Goal: Task Accomplishment & Management: Manage account settings

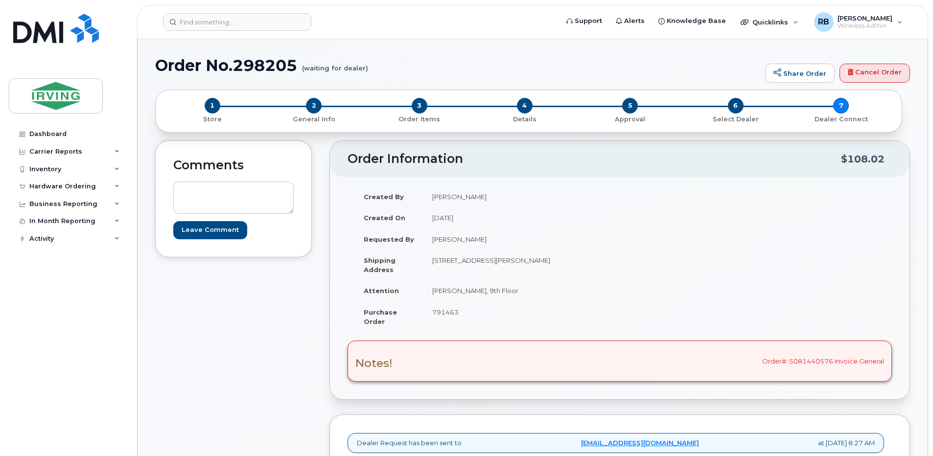
select select "Drop Off"
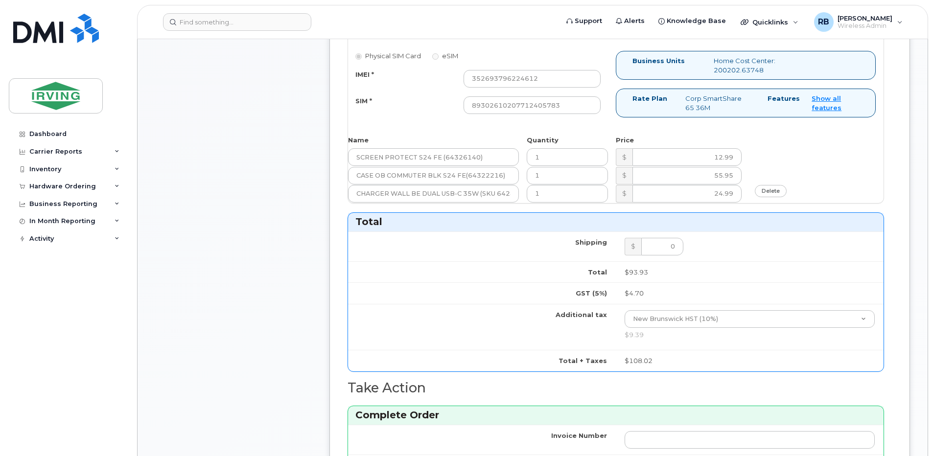
scroll to position [522, 0]
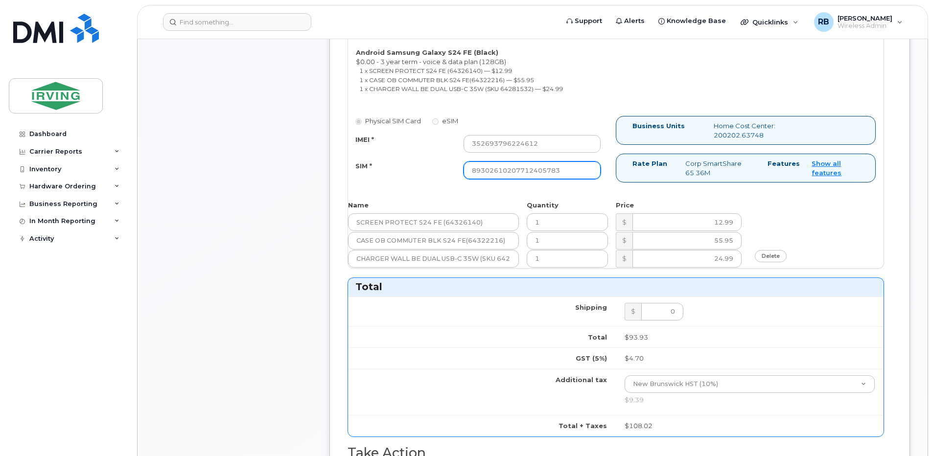
click at [511, 174] on input "89302610207712405783" at bounding box center [531, 170] width 137 height 18
type input "89302610207712405791"
click at [324, 240] on div "Comments Leave Comment Order Information $108.02 Created By Crystal Rowe Create…" at bounding box center [532, 182] width 755 height 1129
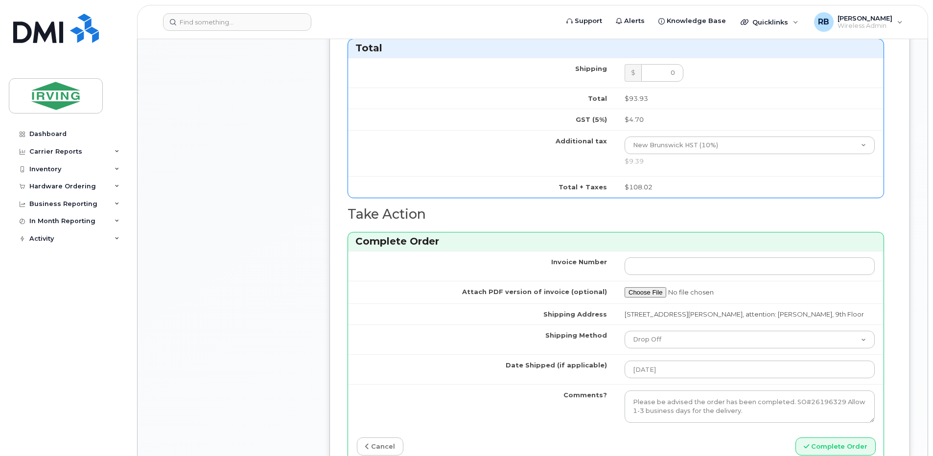
scroll to position [848, 0]
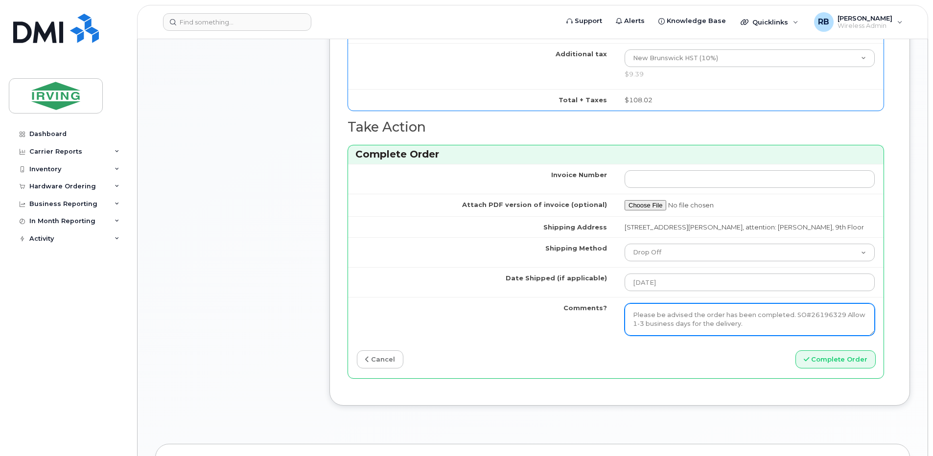
click at [769, 336] on textarea "Please be advised the order has been completed. SO#26196329 Allow 1-3 business …" at bounding box center [749, 319] width 250 height 32
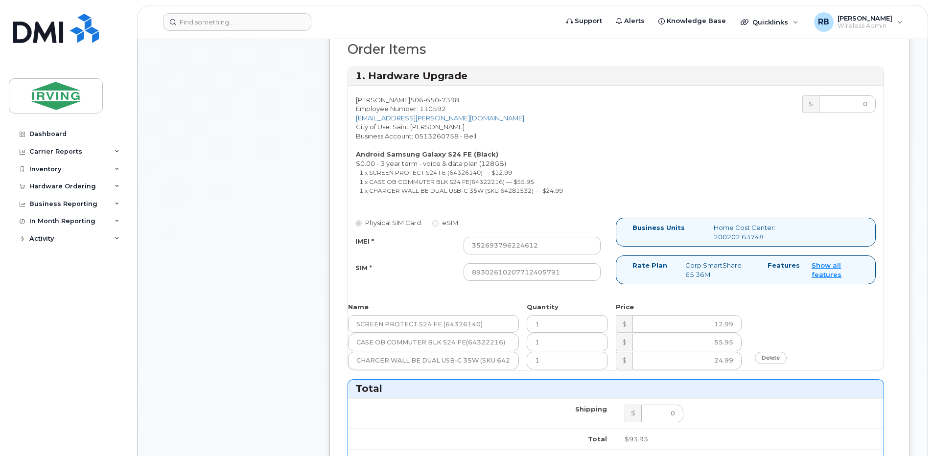
scroll to position [326, 0]
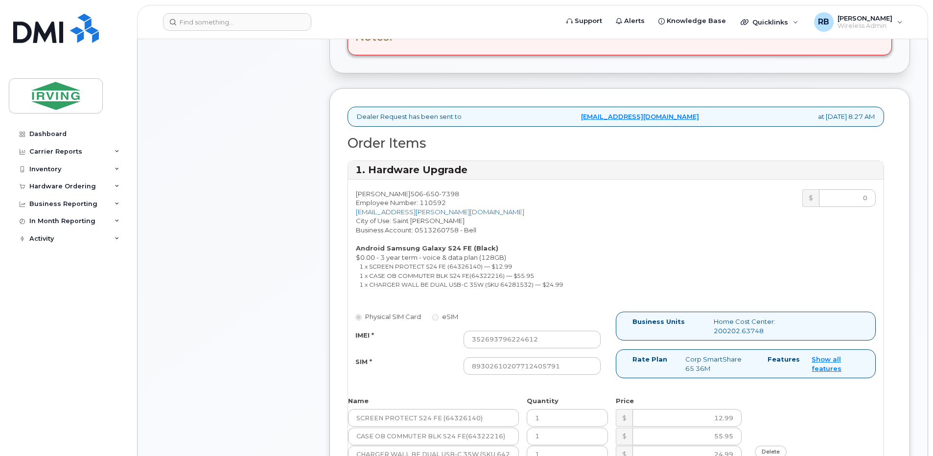
click at [423, 190] on span "650" at bounding box center [431, 194] width 16 height 8
copy span "506 650 7398"
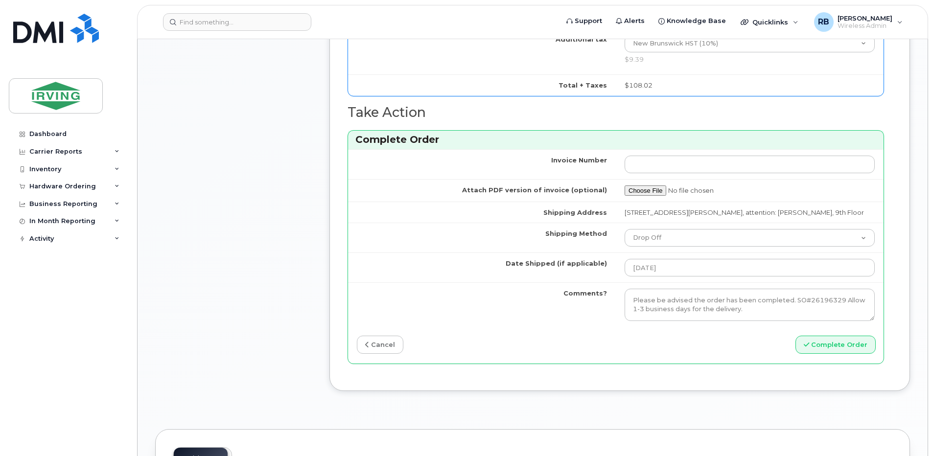
scroll to position [914, 0]
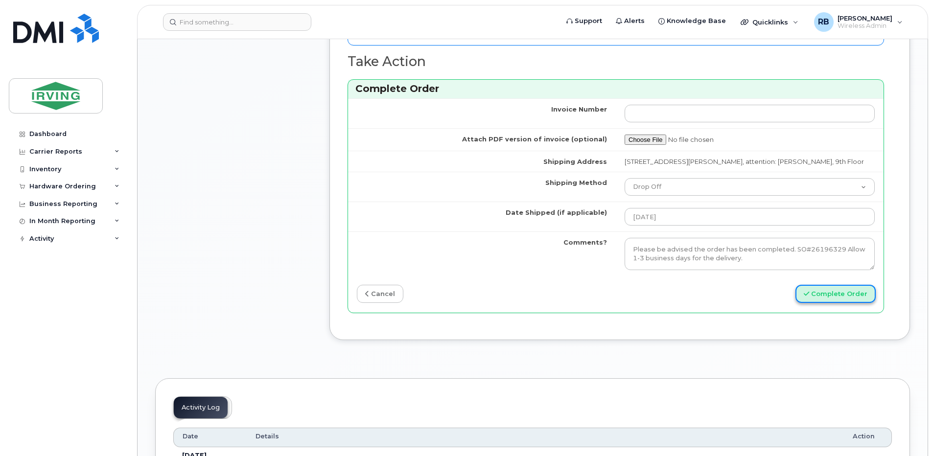
click at [832, 303] on button "Complete Order" at bounding box center [835, 294] width 80 height 18
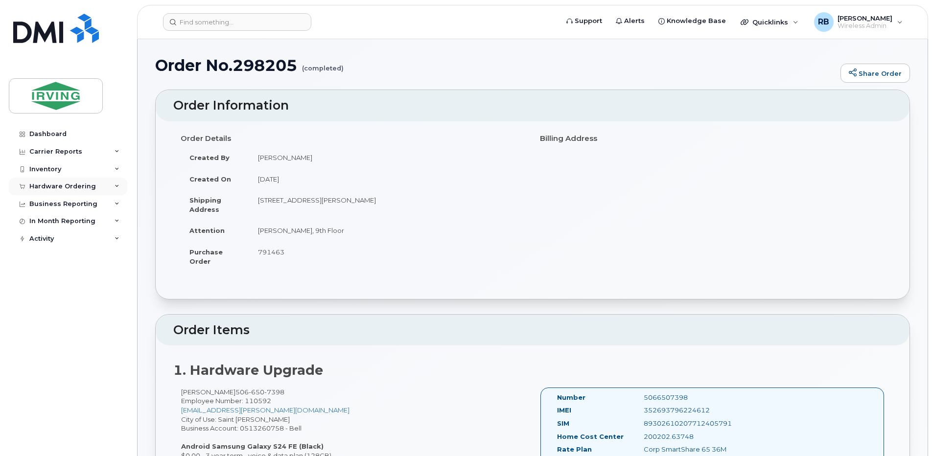
click at [36, 185] on div "Hardware Ordering" at bounding box center [62, 187] width 67 height 8
click at [40, 225] on div "Orders" at bounding box center [46, 223] width 24 height 9
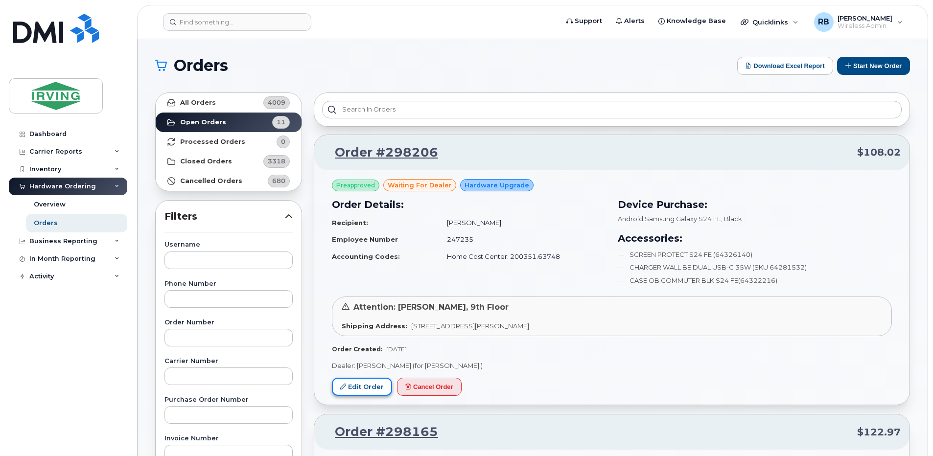
click at [362, 381] on link "Edit Order" at bounding box center [362, 387] width 60 height 18
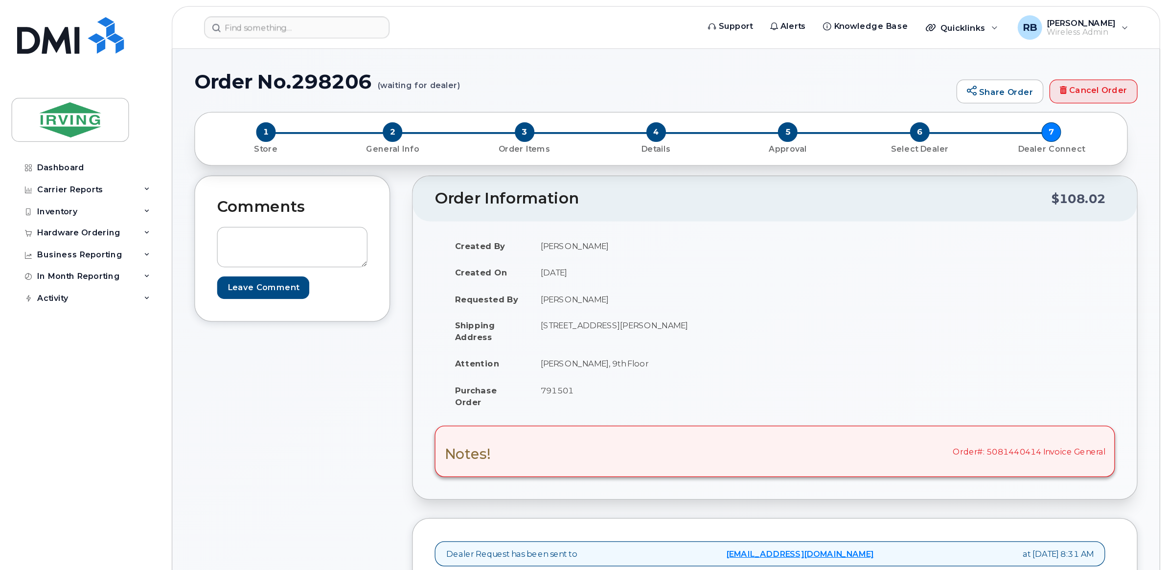
scroll to position [196, 0]
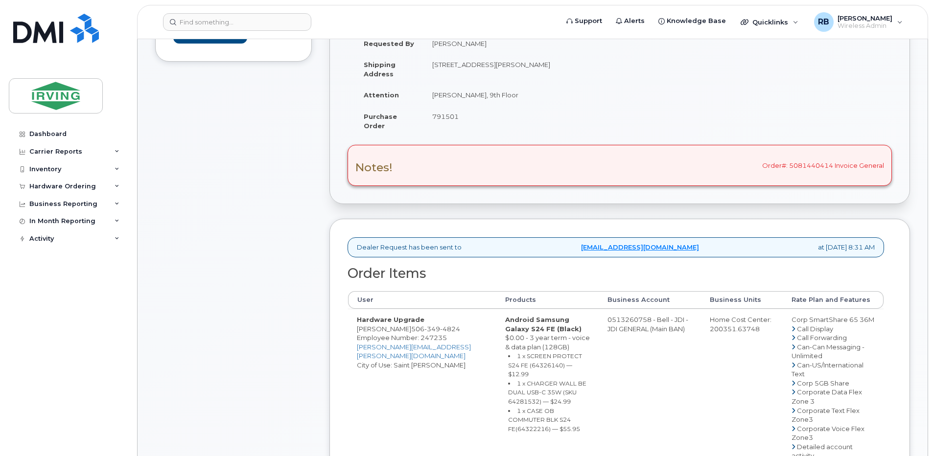
drag, startPoint x: 599, startPoint y: 327, endPoint x: 637, endPoint y: 328, distance: 38.2
copy td "513260758"
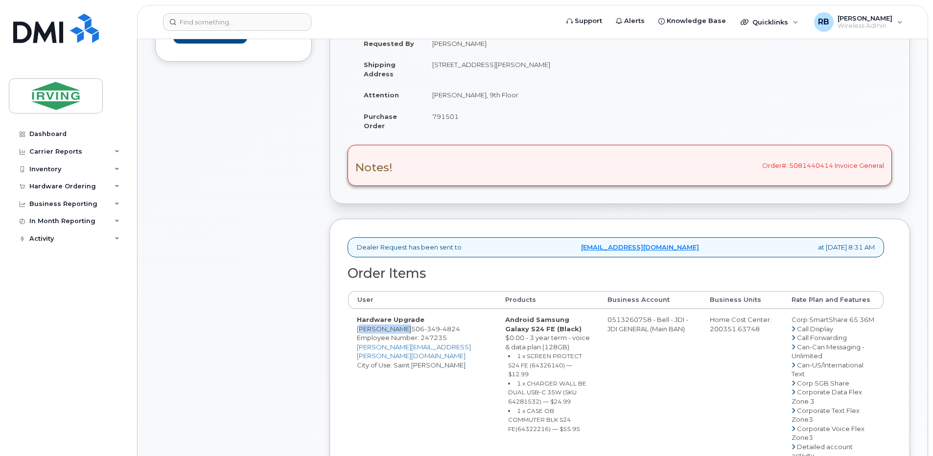
drag, startPoint x: 400, startPoint y: 339, endPoint x: 357, endPoint y: 340, distance: 43.1
copy td "[PERSON_NAME]"
click at [811, 169] on div "Notes! Order#: 5081440414 Invoice General" at bounding box center [619, 165] width 544 height 41
drag, startPoint x: 832, startPoint y: 164, endPoint x: 764, endPoint y: 165, distance: 68.5
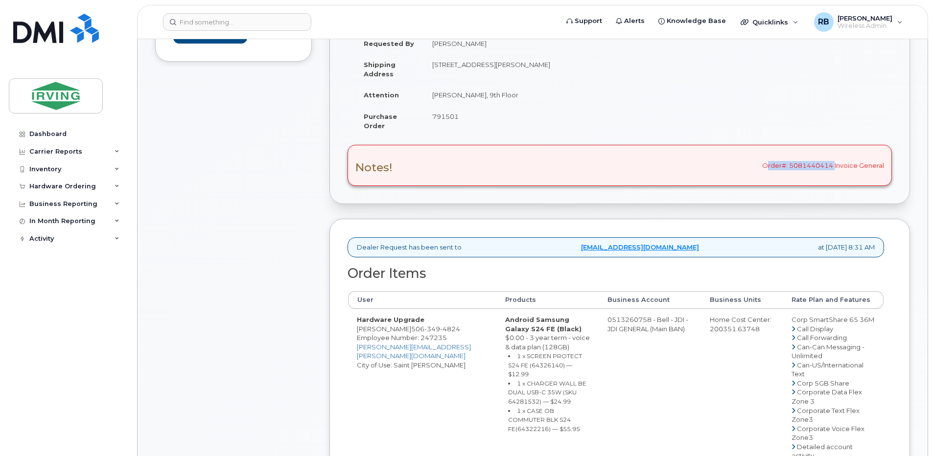
click at [764, 165] on div "Notes! Order#: 5081440414 Invoice General" at bounding box center [619, 165] width 544 height 41
copy div "Order#: 5081440414"
click at [168, 225] on div "Comments Leave Comment" at bounding box center [233, 418] width 157 height 947
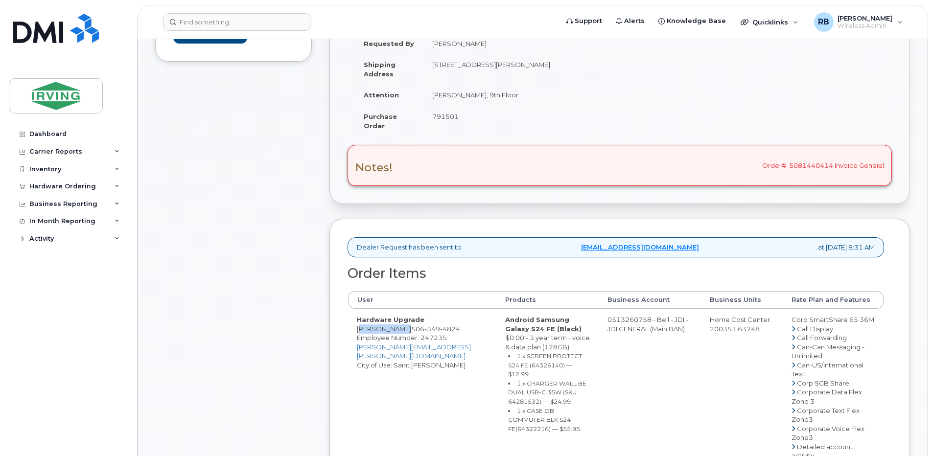
drag, startPoint x: 400, startPoint y: 337, endPoint x: 358, endPoint y: 336, distance: 42.1
copy td "[PERSON_NAME]"
click at [508, 373] on small "1 x SCREEN PROTECT S24 FE (64326140) — $12.99" at bounding box center [545, 364] width 74 height 25
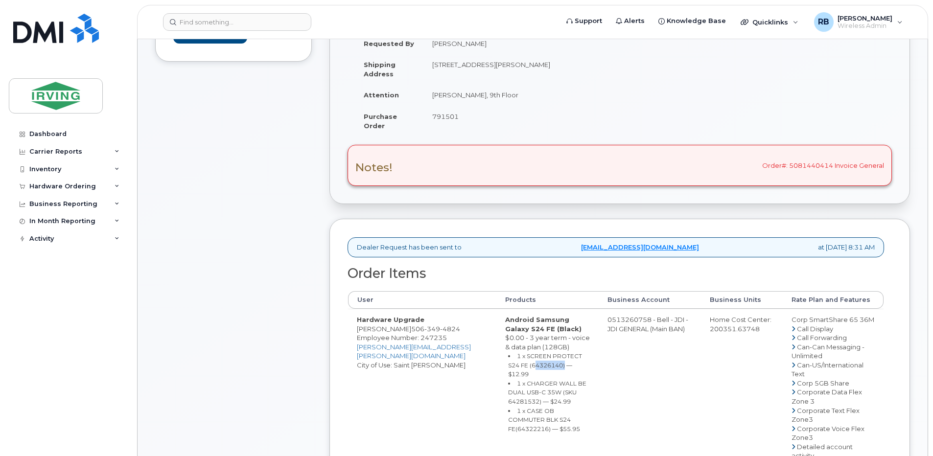
copy small "64326140"
click at [529, 393] on small "1 x CHARGER WALL BE DUAL USB-C 35W (SKU 64281532) — $24.99" at bounding box center [547, 392] width 78 height 25
copy small "64281532"
click at [508, 418] on small "1 x CASE OB COMMUTER BLK S24 FE(64322216) — $55.95" at bounding box center [544, 419] width 72 height 25
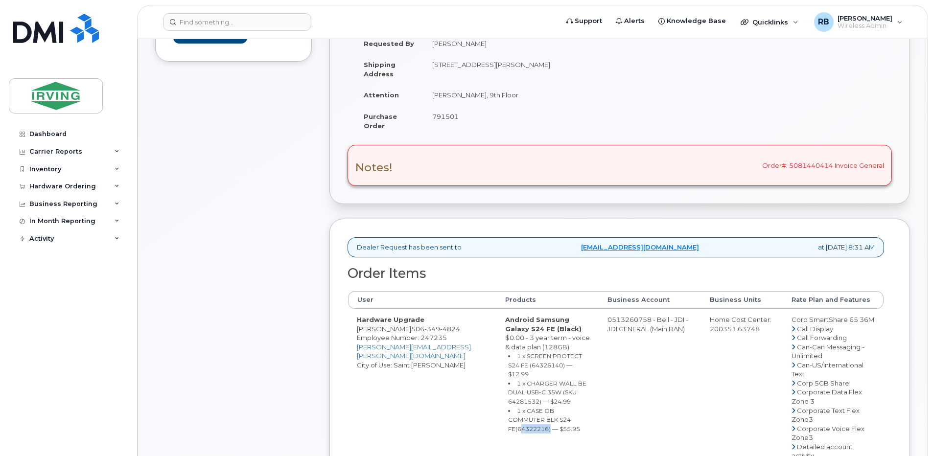
click at [508, 418] on small "1 x CASE OB COMMUTER BLK S24 FE(64322216) — $55.95" at bounding box center [544, 419] width 72 height 25
copy small "64322216"
drag, startPoint x: 638, startPoint y: 327, endPoint x: 600, endPoint y: 328, distance: 37.7
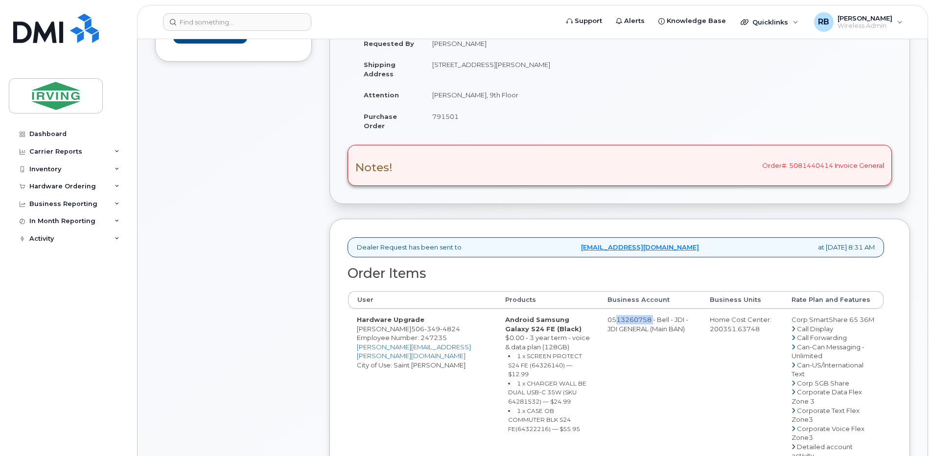
copy td "513260758"
click at [424, 333] on span "349" at bounding box center [432, 329] width 16 height 8
copy span "506 349 4824"
click at [302, 191] on div "Comments Leave Comment" at bounding box center [233, 418] width 157 height 947
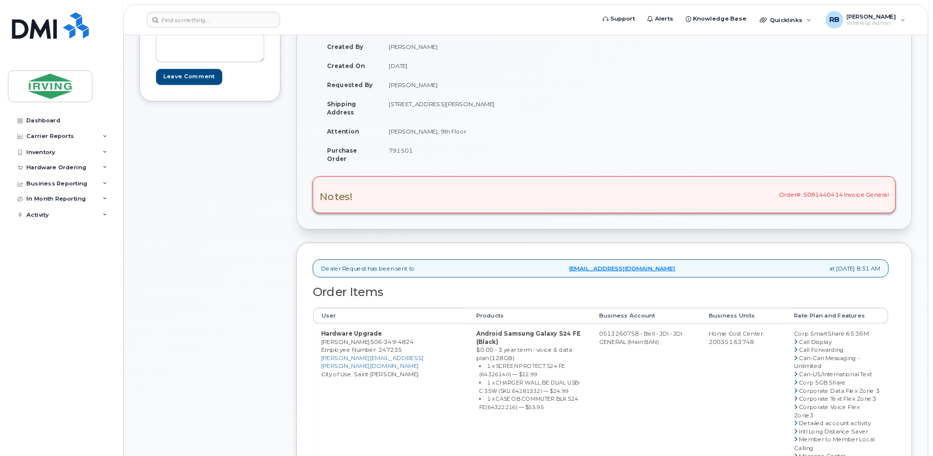
scroll to position [145, 0]
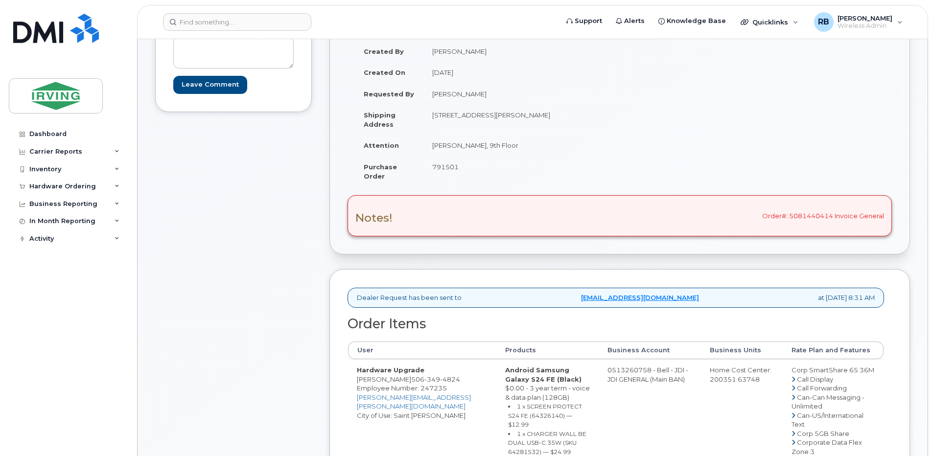
click at [424, 383] on span "349" at bounding box center [432, 379] width 16 height 8
copy span "506 349 4824"
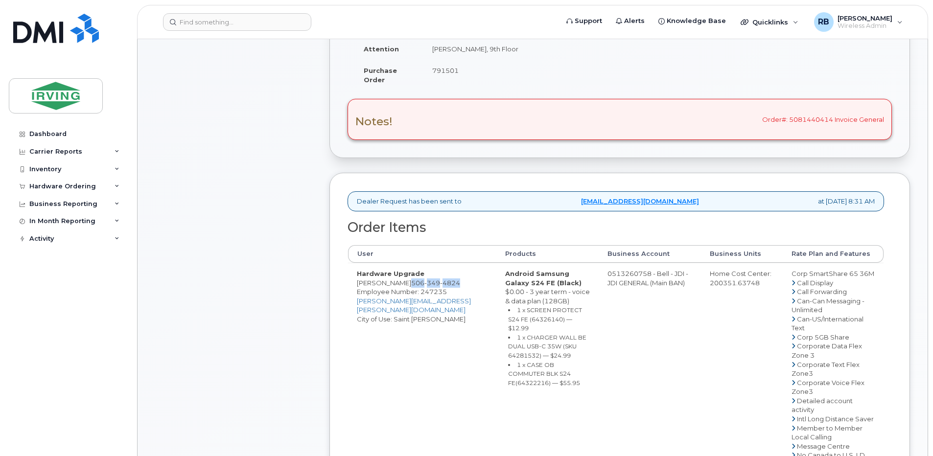
scroll to position [276, 0]
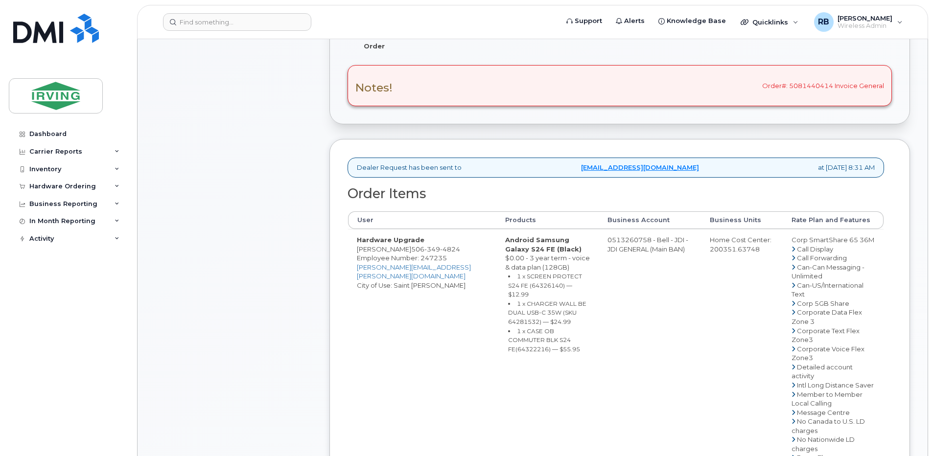
click at [309, 254] on div "Comments Leave Comment" at bounding box center [233, 338] width 157 height 947
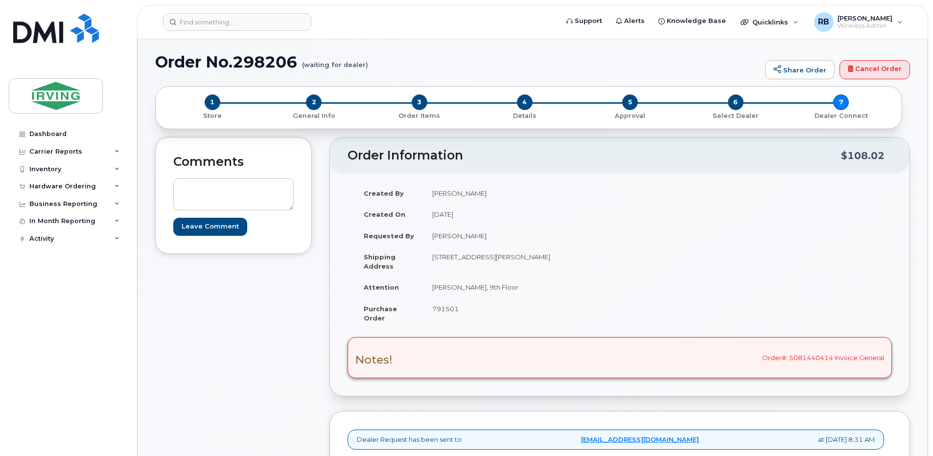
scroll to position [0, 0]
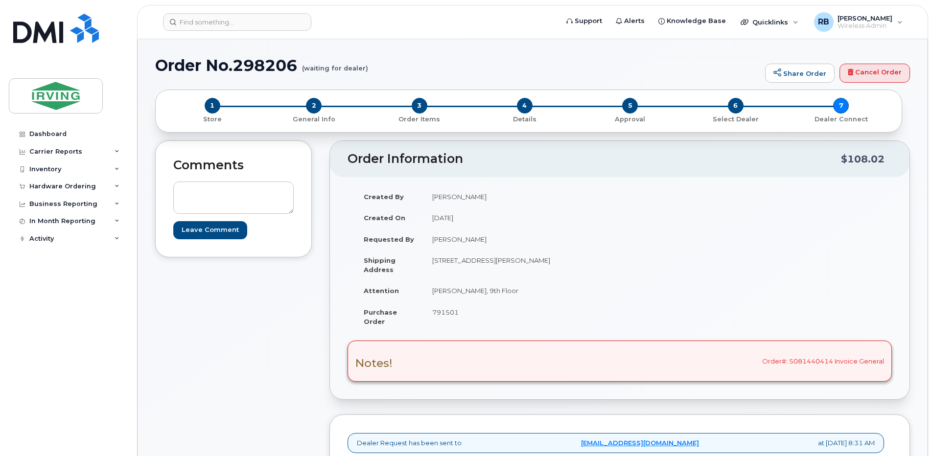
drag, startPoint x: 256, startPoint y: 312, endPoint x: 242, endPoint y: 302, distance: 17.2
click at [60, 184] on div "Hardware Ordering" at bounding box center [62, 187] width 67 height 8
click at [47, 221] on div "Orders" at bounding box center [46, 223] width 24 height 9
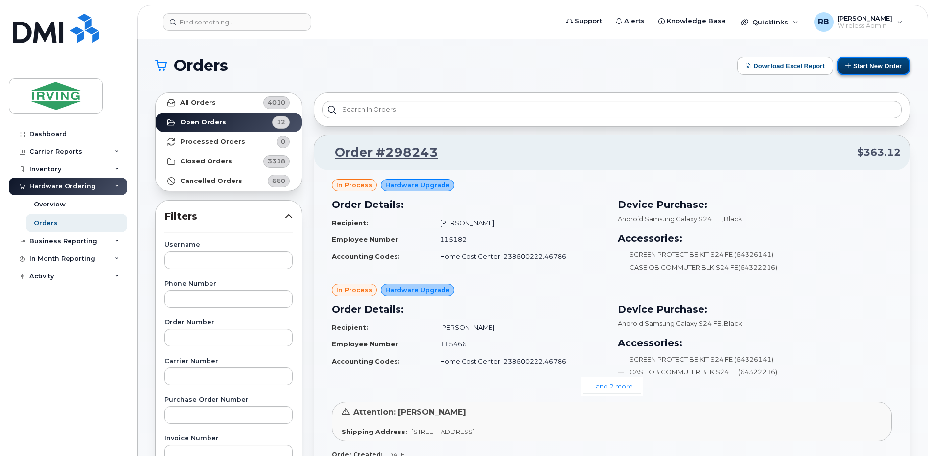
click at [862, 66] on button "Start New Order" at bounding box center [873, 66] width 73 height 18
click at [861, 66] on button "Start New Order" at bounding box center [873, 66] width 73 height 18
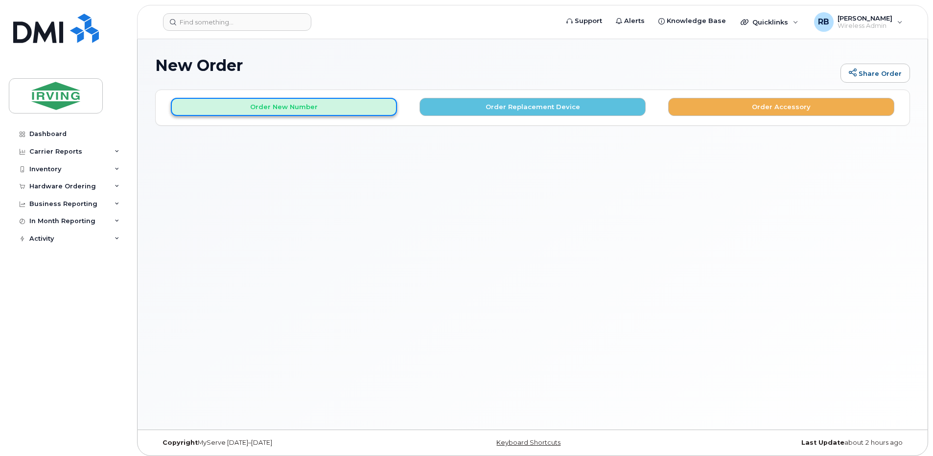
click at [339, 108] on button "Order New Number" at bounding box center [284, 107] width 226 height 18
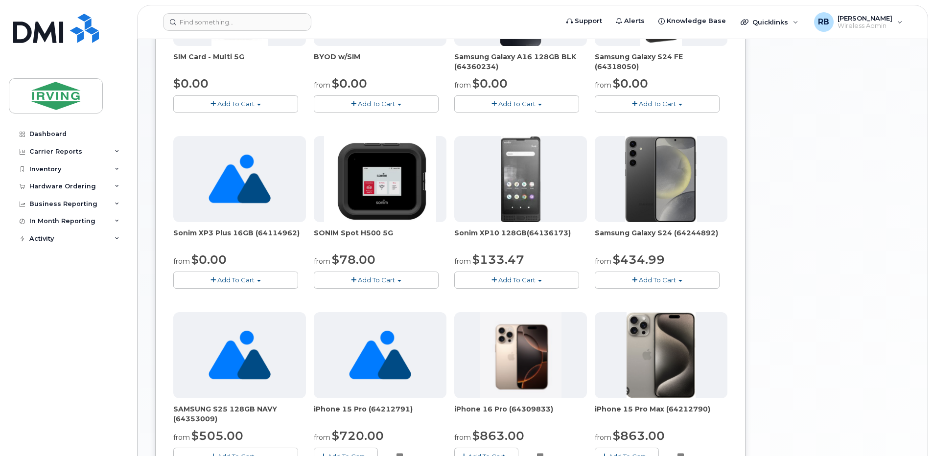
scroll to position [261, 0]
click at [523, 283] on span "Add To Cart" at bounding box center [516, 280] width 37 height 8
drag, startPoint x: 63, startPoint y: 185, endPoint x: 59, endPoint y: 190, distance: 6.0
click at [63, 185] on div "Hardware Ordering" at bounding box center [62, 187] width 67 height 8
click at [39, 220] on div "Orders" at bounding box center [46, 223] width 24 height 9
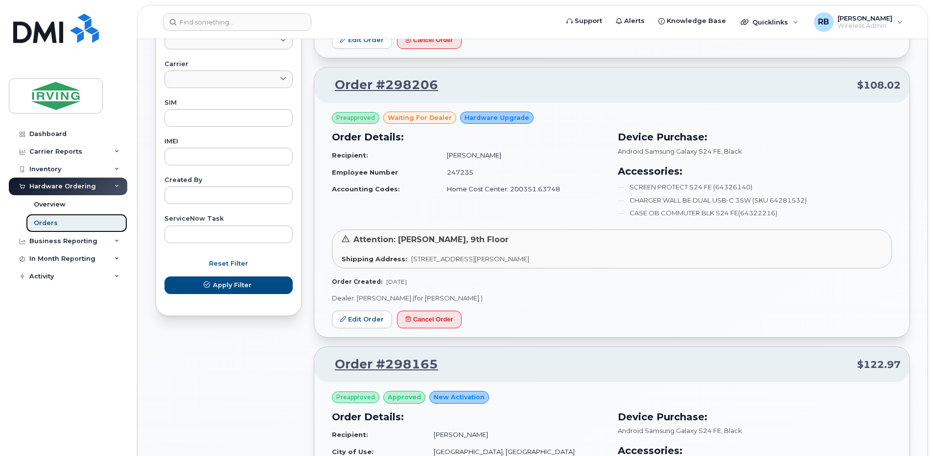
scroll to position [457, 0]
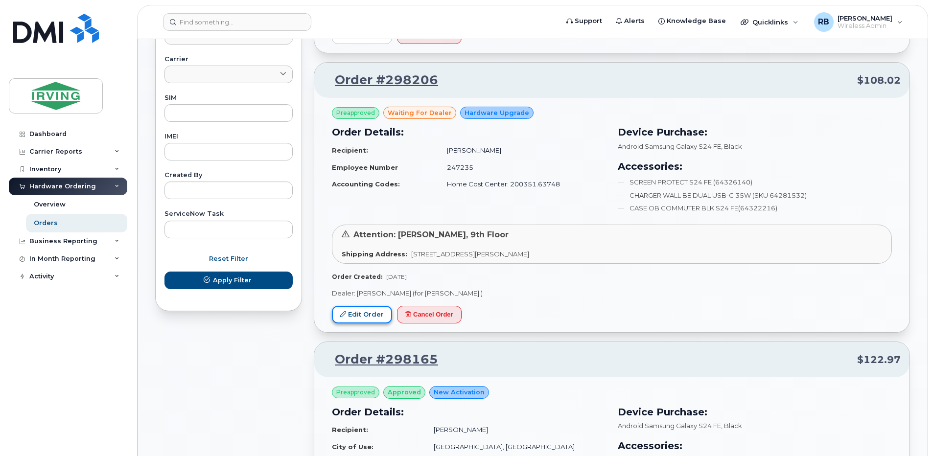
click at [359, 310] on link "Edit Order" at bounding box center [362, 315] width 60 height 18
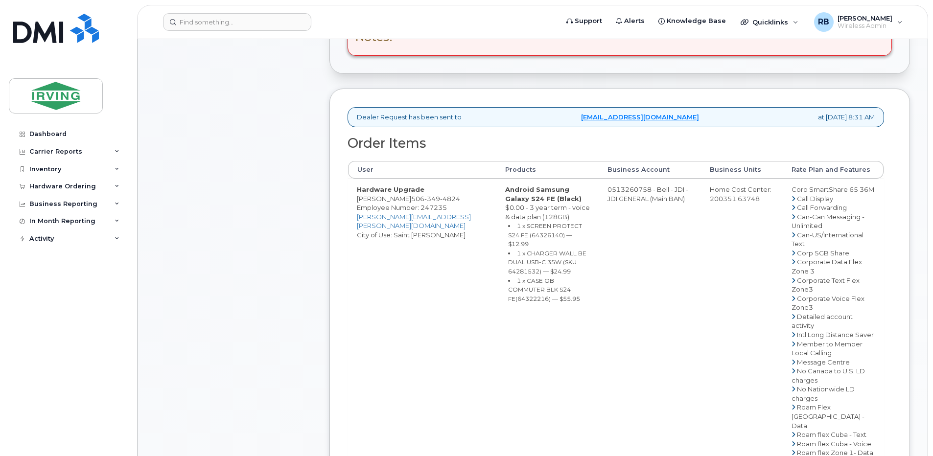
scroll to position [326, 0]
click at [299, 192] on div "Comments Leave Comment" at bounding box center [233, 287] width 157 height 947
click at [256, 194] on div "Comments Leave Comment" at bounding box center [233, 287] width 157 height 947
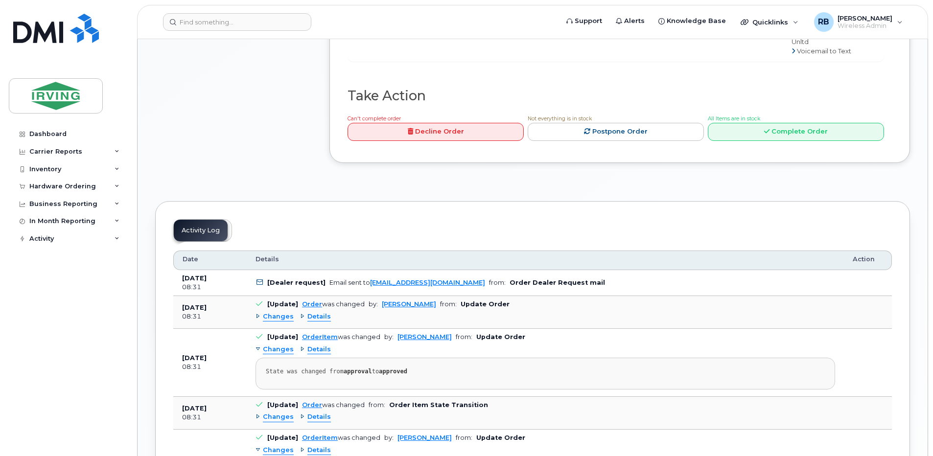
scroll to position [914, 0]
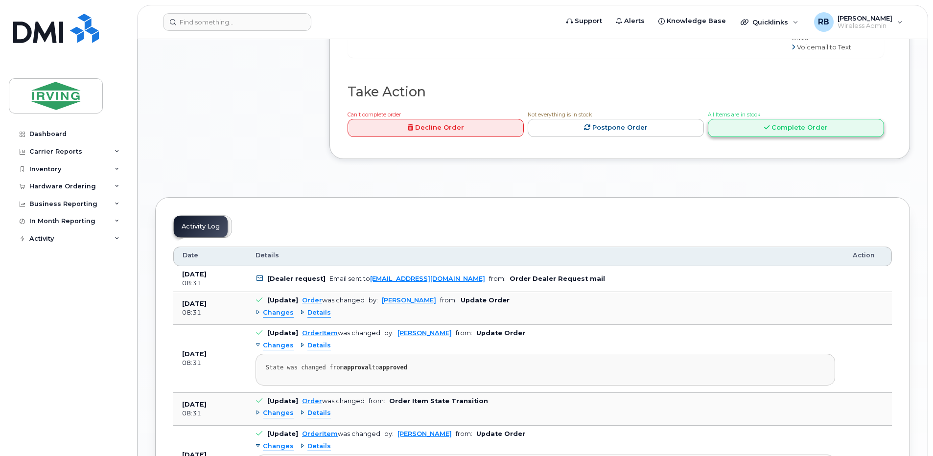
click at [746, 137] on link "Complete Order" at bounding box center [796, 128] width 176 height 18
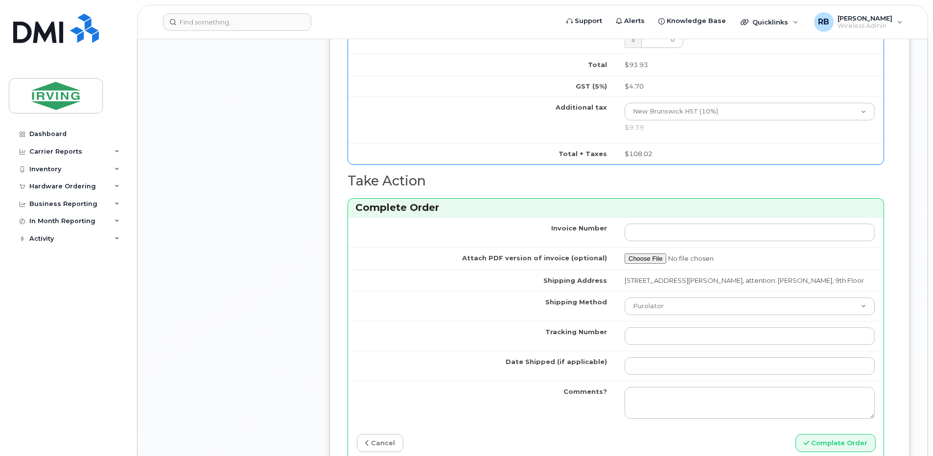
scroll to position [587, 0]
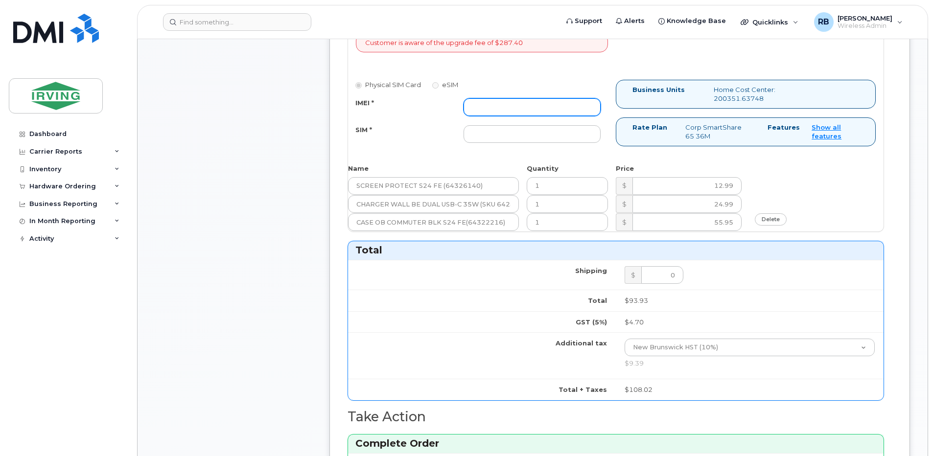
click at [528, 106] on input "IMEI *" at bounding box center [531, 107] width 137 height 18
type input "352693796224166"
click at [545, 134] on input "SIM *" at bounding box center [531, 134] width 137 height 18
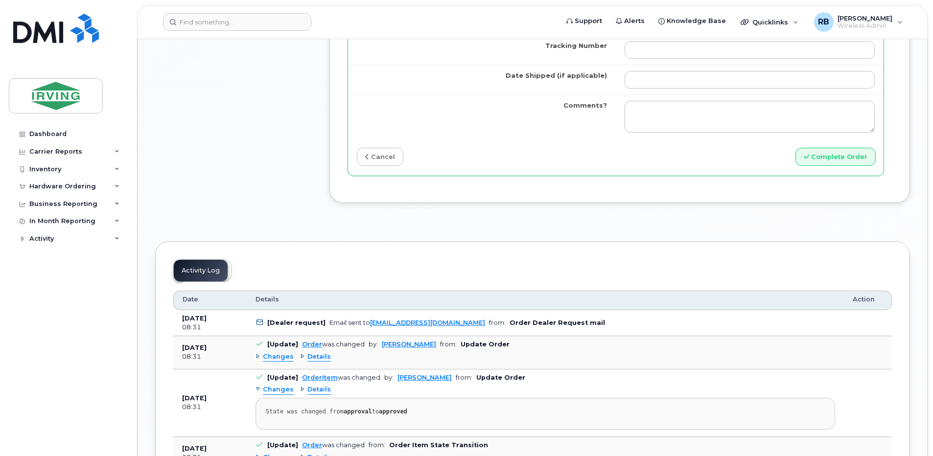
scroll to position [979, 0]
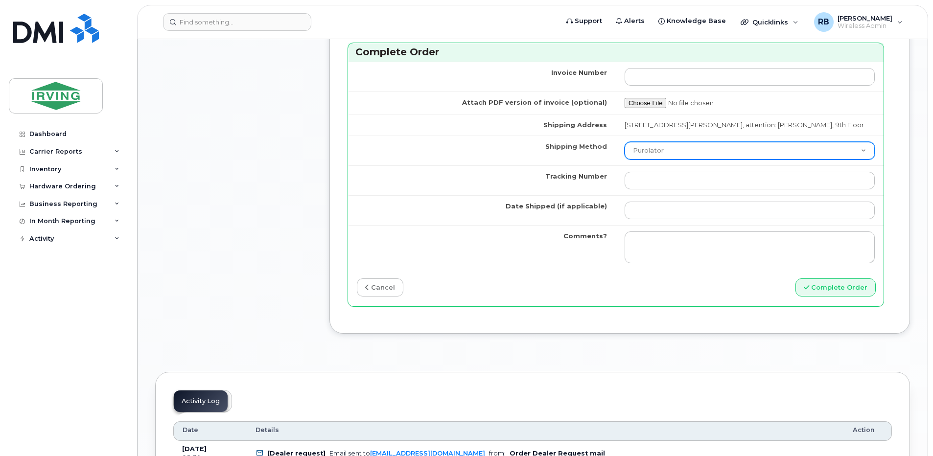
type input "89302610207712405817"
click at [645, 156] on select "Purolator UPS FedEx Canada Post Courier Other Drop Off Pick Up" at bounding box center [749, 151] width 250 height 18
select select "Drop Off"
click at [624, 151] on select "Purolator UPS FedEx Canada Post Courier Other Drop Off Pick Up" at bounding box center [749, 151] width 250 height 18
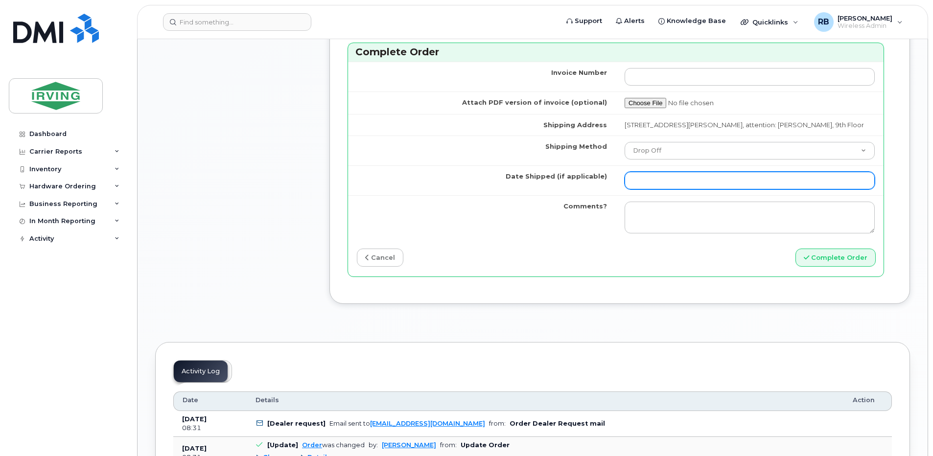
click at [659, 184] on input "Date Shipped (if applicable)" at bounding box center [749, 181] width 250 height 18
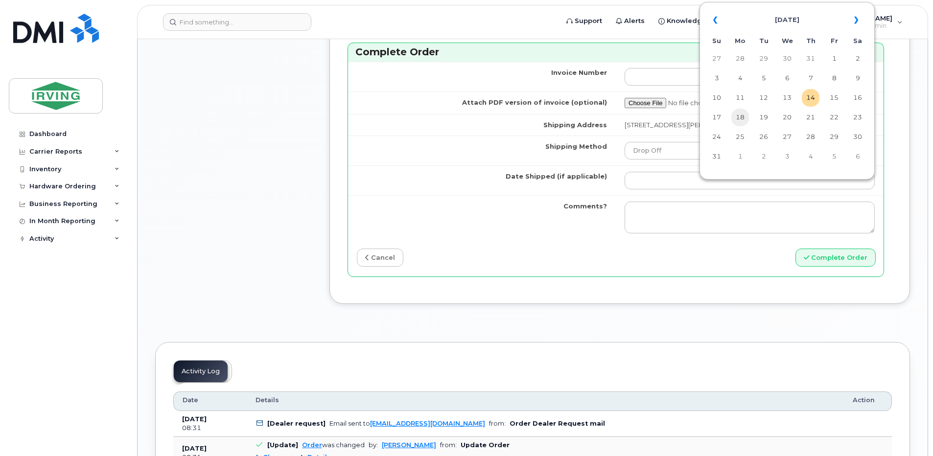
click at [742, 121] on td "18" at bounding box center [740, 118] width 18 height 18
type input "2025-08-18"
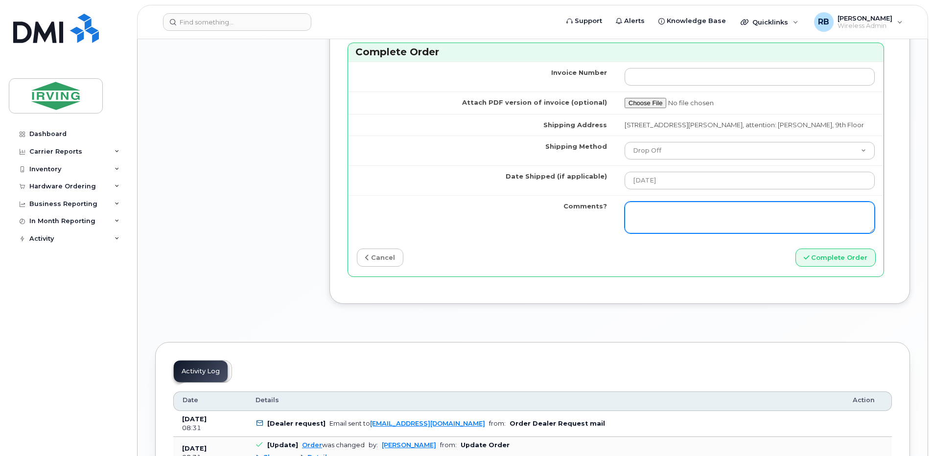
click at [696, 218] on textarea "Comments?" at bounding box center [749, 218] width 250 height 32
type textarea "Please be advised the order has been completed. SO#26196453 Allow 1-3 business …"
click at [748, 230] on textarea "Please be advised the order has been completed. SO#26196453 Allow 1-3 business …" at bounding box center [749, 218] width 250 height 32
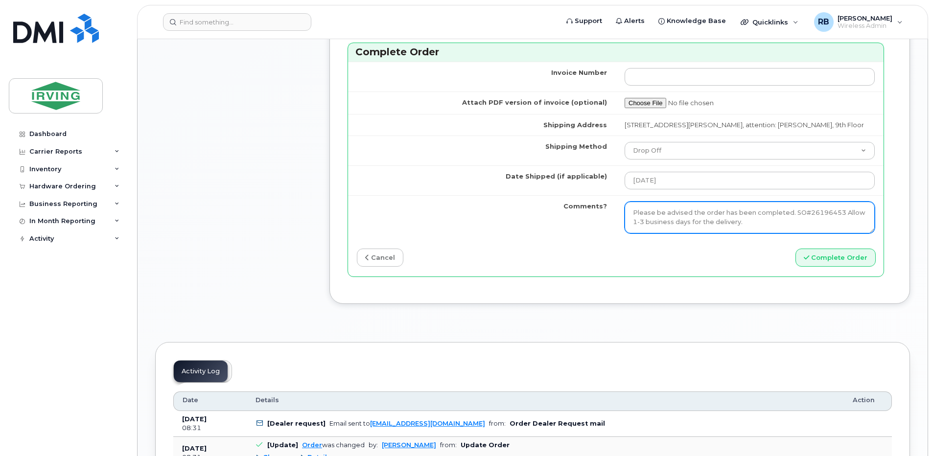
click at [748, 230] on textarea "Please be advised the order has been completed. SO#26196453 Allow 1-3 business …" at bounding box center [749, 218] width 250 height 32
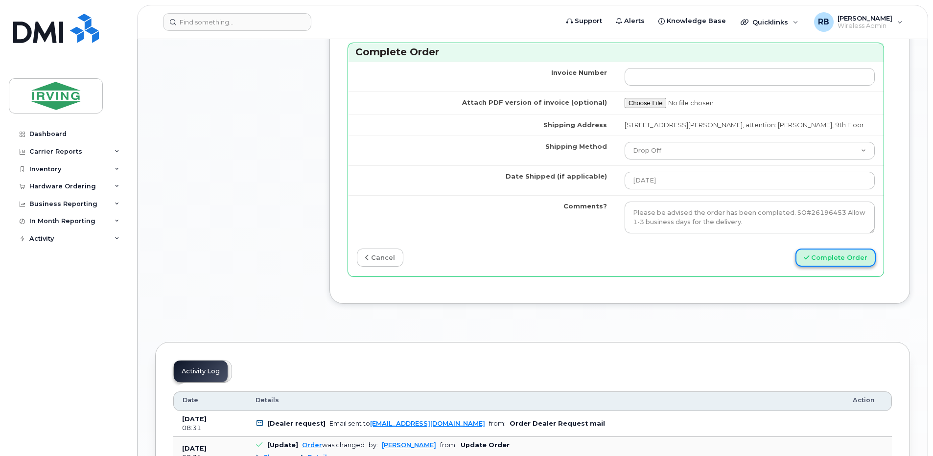
click at [832, 267] on button "Complete Order" at bounding box center [835, 258] width 80 height 18
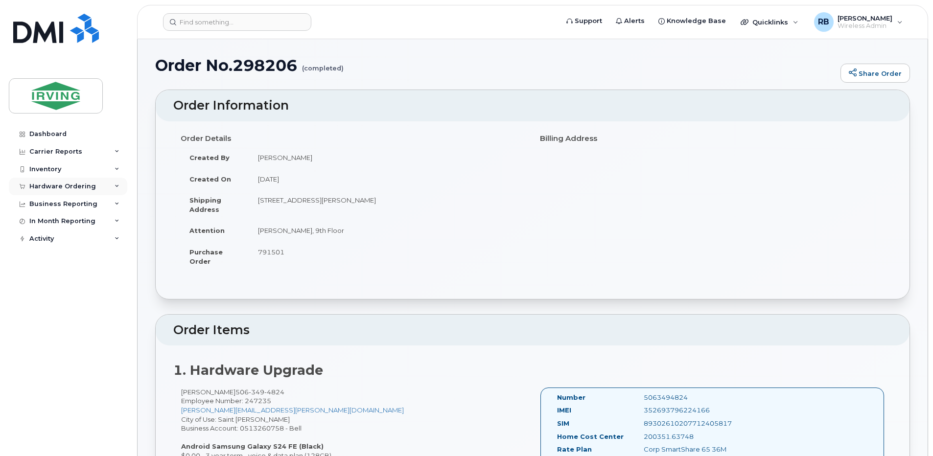
click at [43, 190] on div "Hardware Ordering" at bounding box center [62, 187] width 67 height 8
click at [41, 219] on div "Orders" at bounding box center [46, 223] width 24 height 9
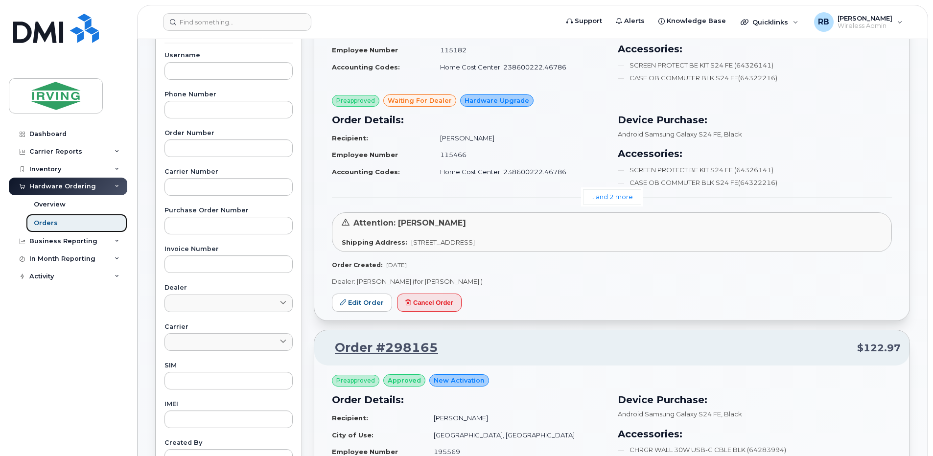
scroll to position [196, 0]
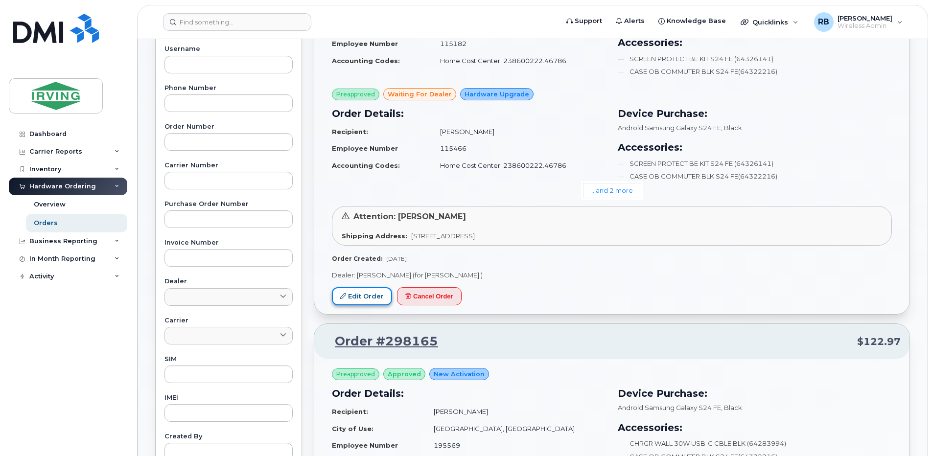
click at [366, 302] on link "Edit Order" at bounding box center [362, 296] width 60 height 18
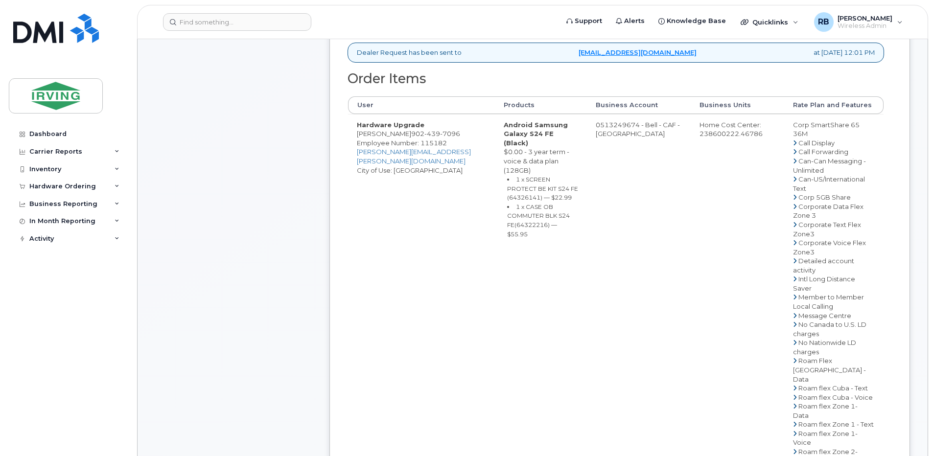
scroll to position [196, 0]
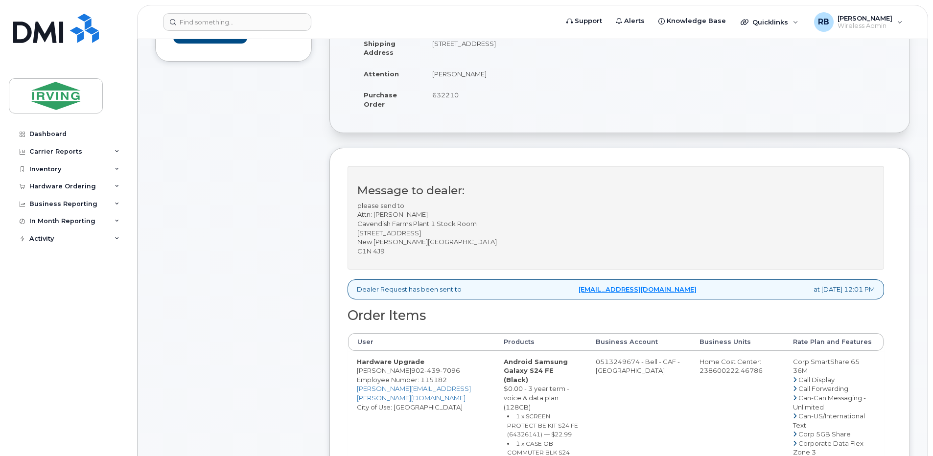
drag, startPoint x: 616, startPoint y: 372, endPoint x: 654, endPoint y: 370, distance: 38.7
copy td "513249674"
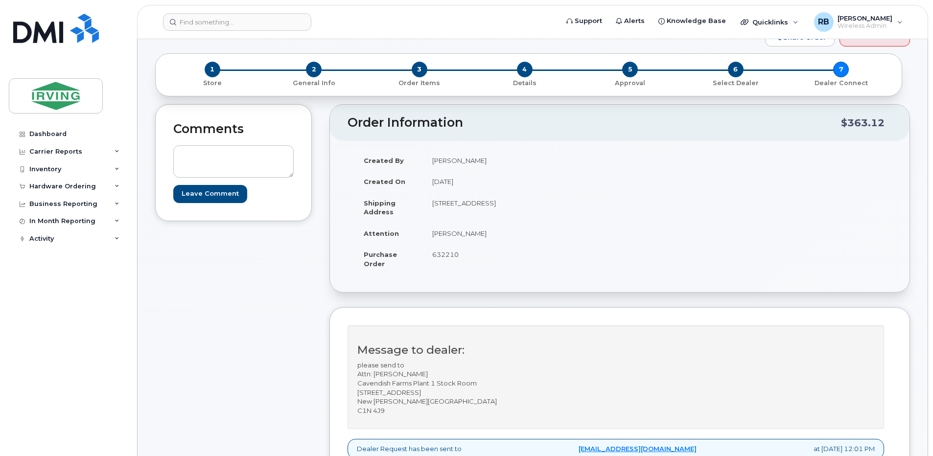
scroll to position [65, 0]
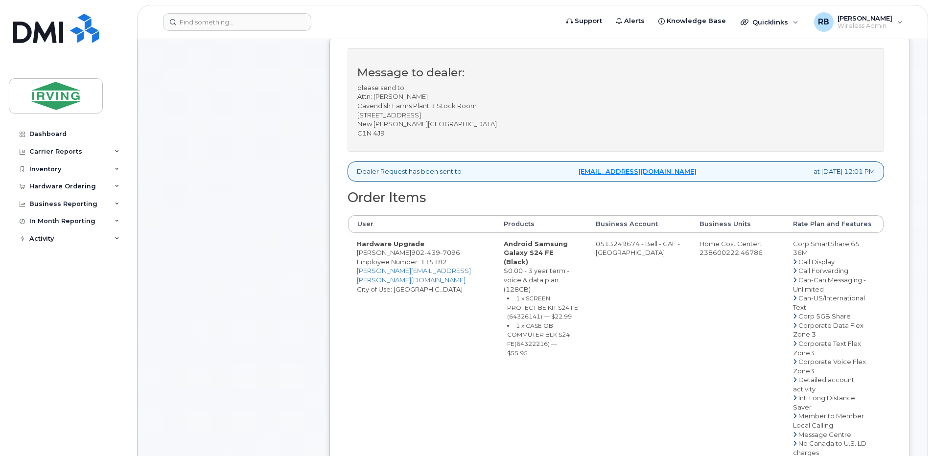
scroll to position [392, 0]
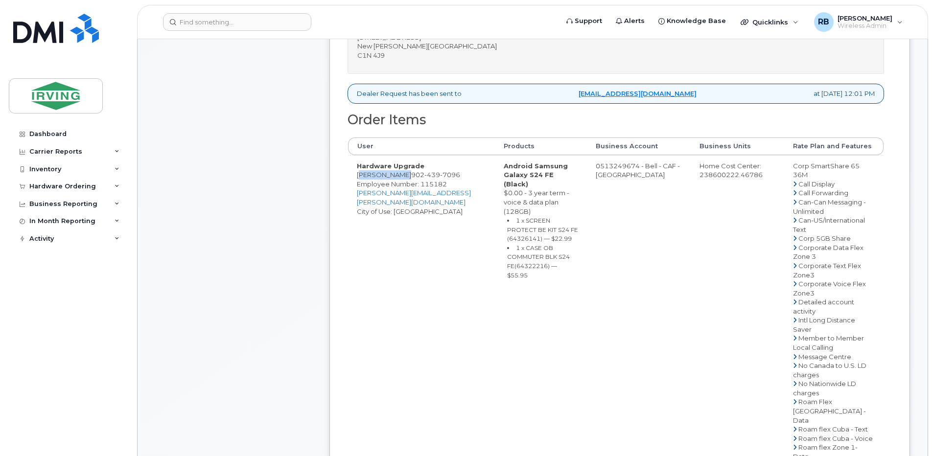
drag, startPoint x: 406, startPoint y: 186, endPoint x: 357, endPoint y: 185, distance: 49.0
click at [357, 185] on td "Hardware Upgrade Wade Mckenna 902 439 7096 Employee Number: 115182 mckenna.wade…" at bounding box center [421, 411] width 147 height 512
copy td "Wade Mckenna"
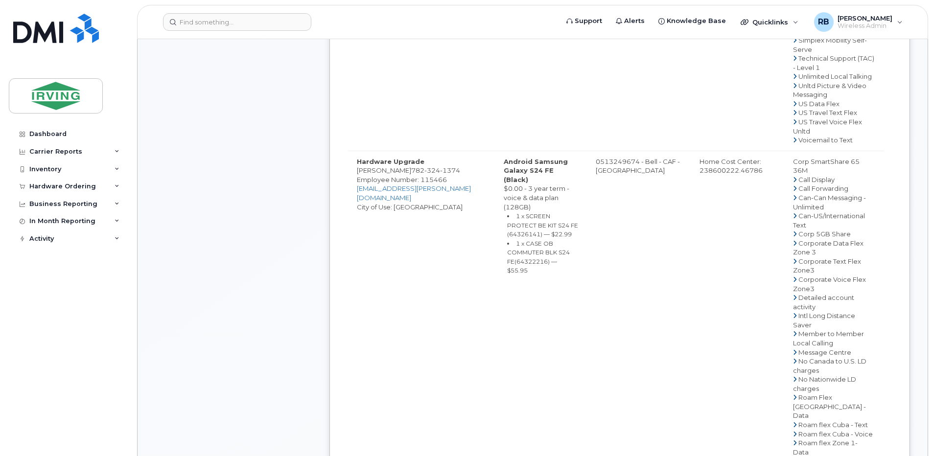
scroll to position [914, 0]
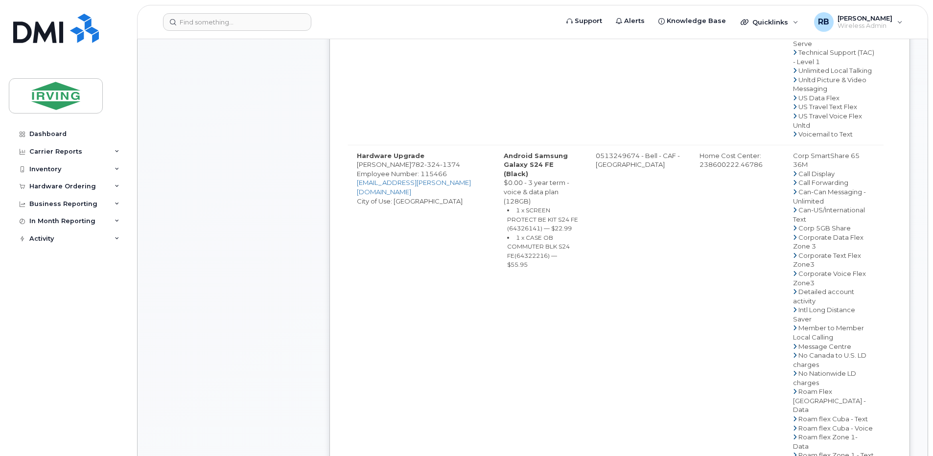
drag, startPoint x: 418, startPoint y: 229, endPoint x: 358, endPoint y: 228, distance: 60.2
click at [358, 228] on td "Hardware Upgrade David Summerfield 782 324 1374 Employee Number: 115466 summerf…" at bounding box center [421, 401] width 147 height 512
copy td "David Summerfield"
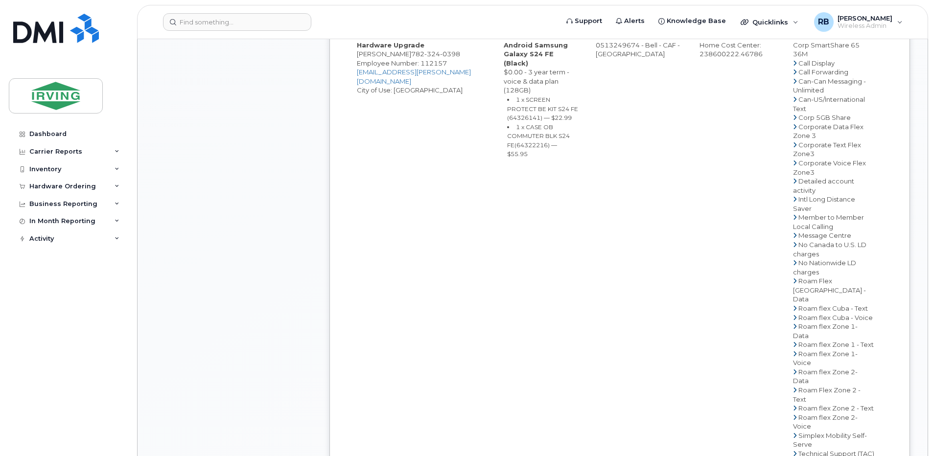
scroll to position [1566, 0]
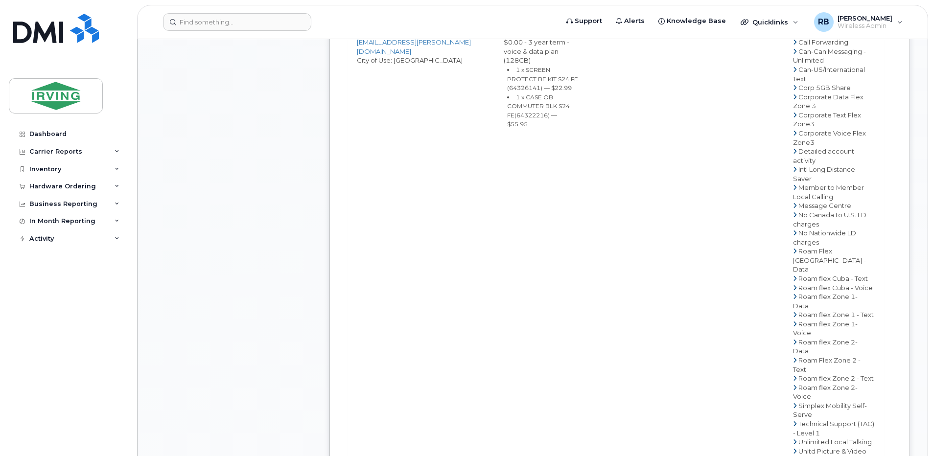
drag, startPoint x: 407, startPoint y: 141, endPoint x: 356, endPoint y: 142, distance: 50.9
click at [356, 142] on td "Hardware Upgrade Shawn Burleigh 782 324 0398 Employee Number: 112157 burleigh.s…" at bounding box center [421, 260] width 147 height 512
copy td "Shawn Burleigh"
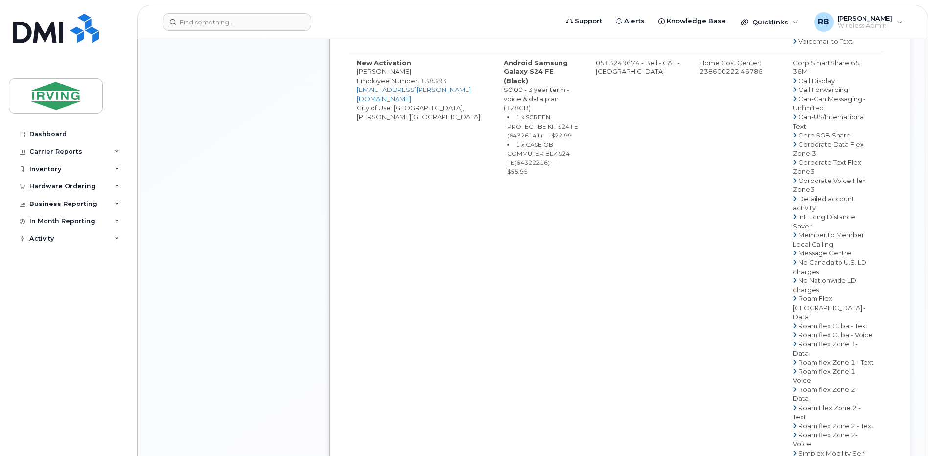
scroll to position [2023, 0]
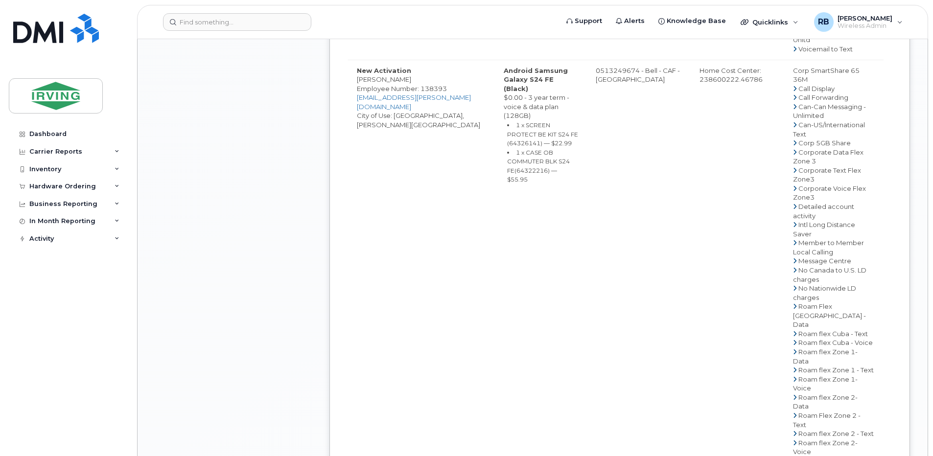
drag, startPoint x: 406, startPoint y: 250, endPoint x: 359, endPoint y: 253, distance: 46.6
click at [359, 253] on td "New Activation William Feaver Employee Number: 138393 Feaver.William@CavendishF…" at bounding box center [421, 316] width 147 height 512
copy td "William Feaver"
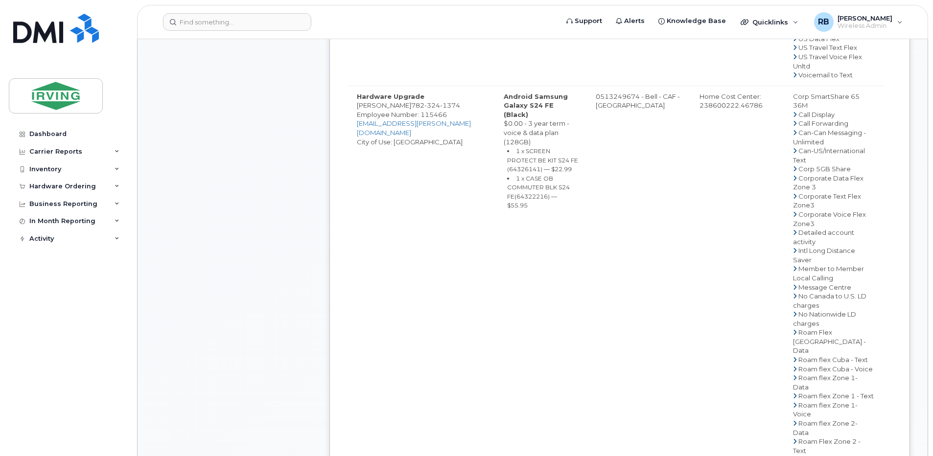
scroll to position [979, 0]
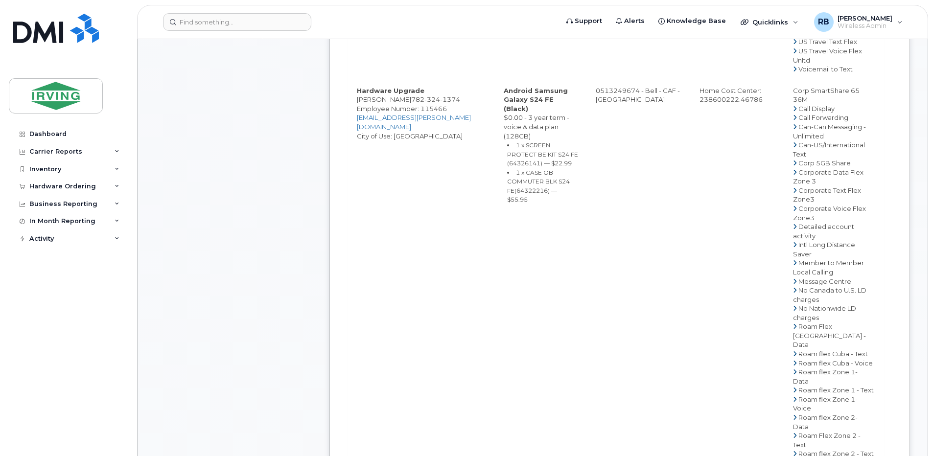
click at [576, 167] on small "1 x SCREEN PROTECT BE KIT S24 FE (64326141) — $22.99" at bounding box center [542, 153] width 71 height 25
copy small "64326141"
click at [544, 204] on small "1 x CASE OB COMMUTER BLK S24 FE(64322216) — $55.95" at bounding box center [538, 186] width 63 height 35
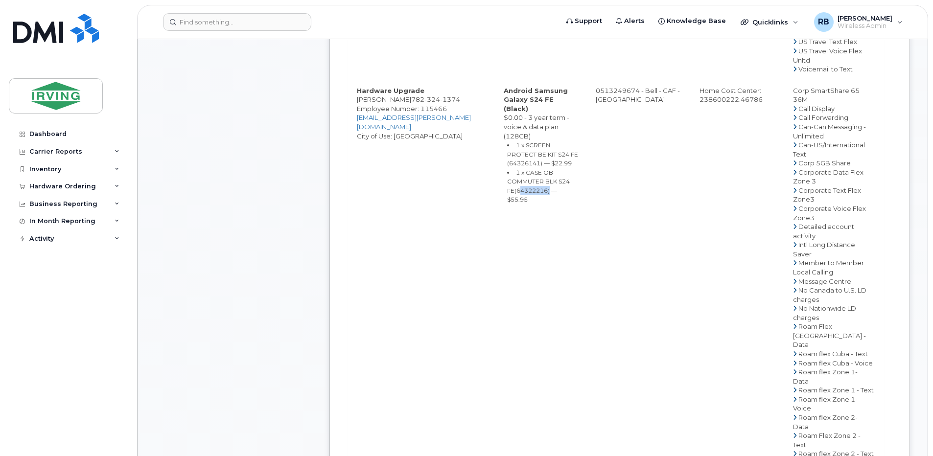
copy small "64322216"
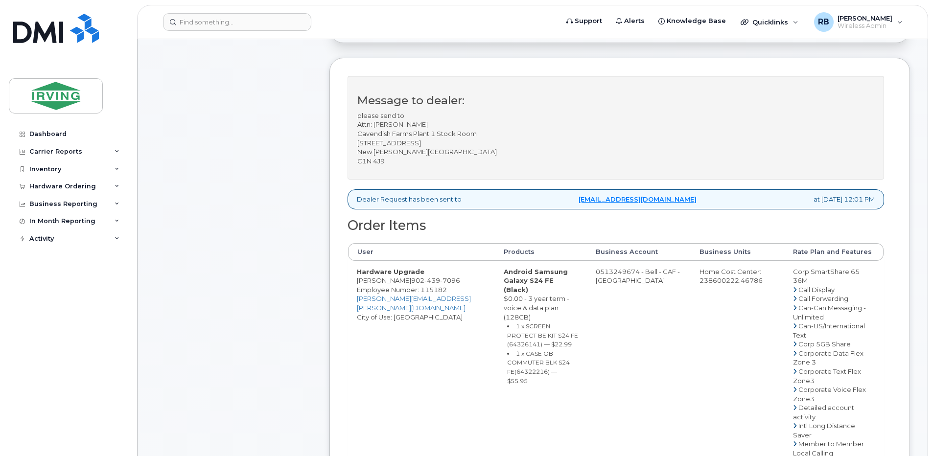
scroll to position [392, 0]
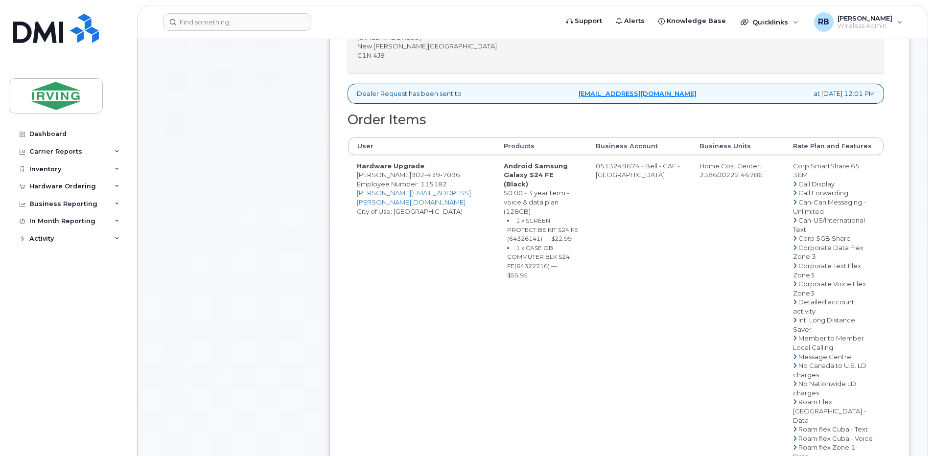
click at [628, 177] on td "0513249674 - Bell - CAF - CAVENDISH FARMS" at bounding box center [639, 411] width 104 height 512
drag, startPoint x: 655, startPoint y: 175, endPoint x: 617, endPoint y: 174, distance: 38.2
click at [617, 174] on td "0513249674 - Bell - CAF - CAVENDISH FARMS" at bounding box center [639, 411] width 104 height 512
copy td "513249674"
click at [440, 179] on span "7096" at bounding box center [450, 175] width 20 height 8
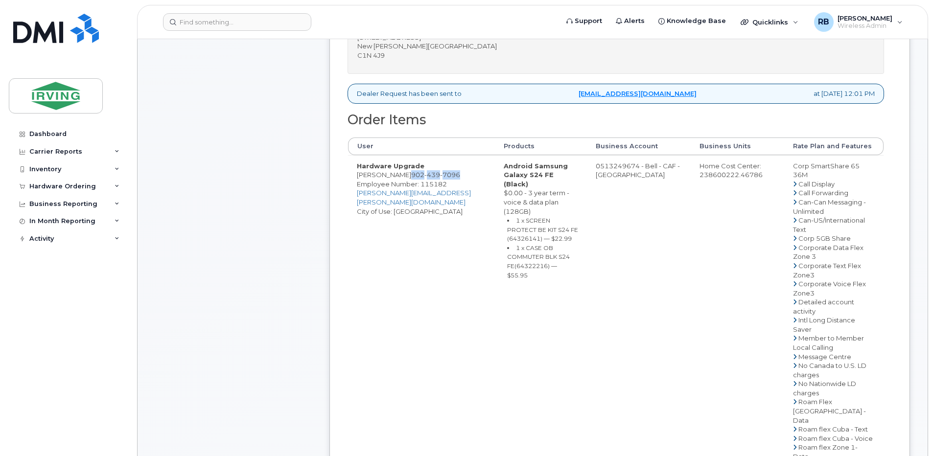
click at [440, 179] on span "7096" at bounding box center [450, 175] width 20 height 8
copy span "902 439 7096"
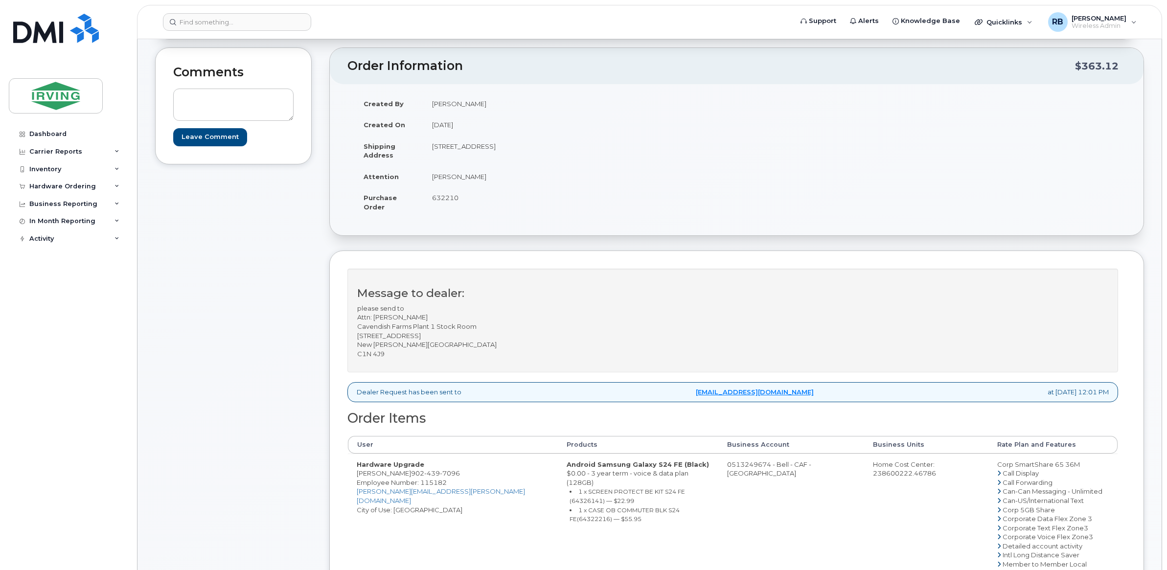
scroll to position [65, 0]
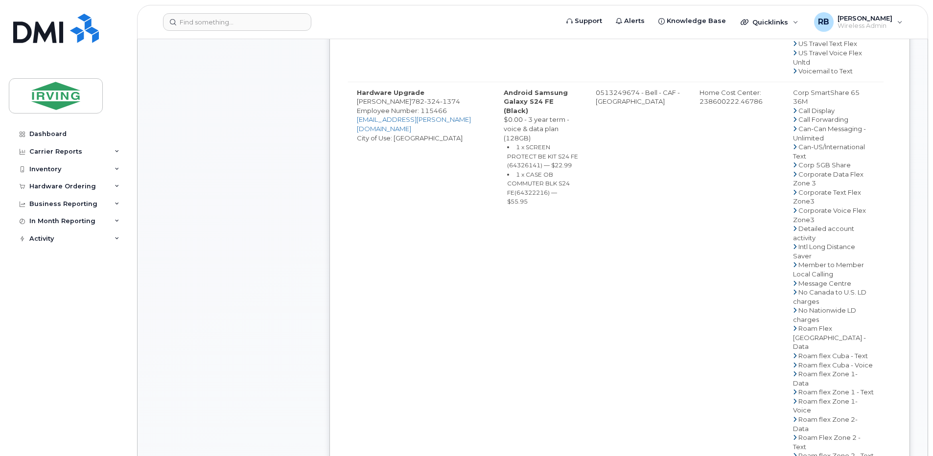
scroll to position [979, 0]
click at [641, 153] on td "0513249674 - Bell - CAF - CAVENDISH FARMS" at bounding box center [639, 336] width 104 height 512
drag, startPoint x: 655, startPoint y: 154, endPoint x: 616, endPoint y: 154, distance: 39.2
click at [616, 154] on td "0513249674 - Bell - CAF - CAVENDISH FARMS" at bounding box center [639, 336] width 104 height 512
copy td "513249674"
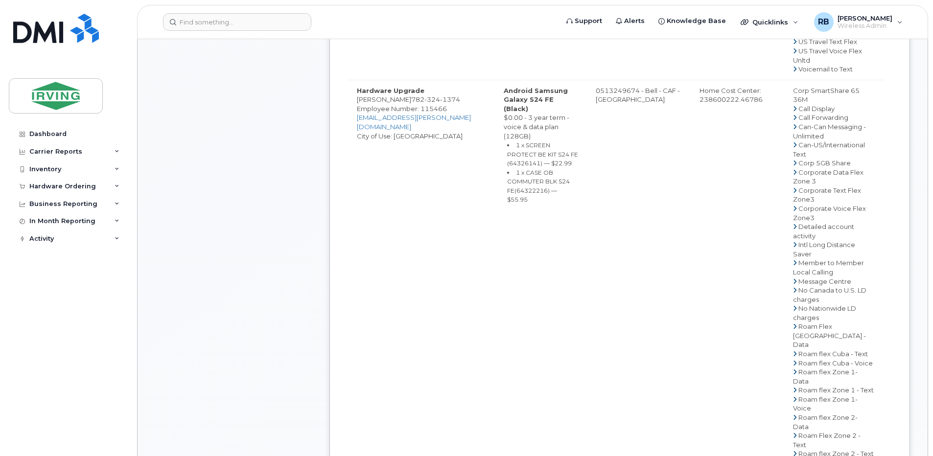
click at [435, 103] on span "324" at bounding box center [432, 99] width 16 height 8
click at [286, 181] on div "Comments Leave Comment" at bounding box center [233, 447] width 157 height 2570
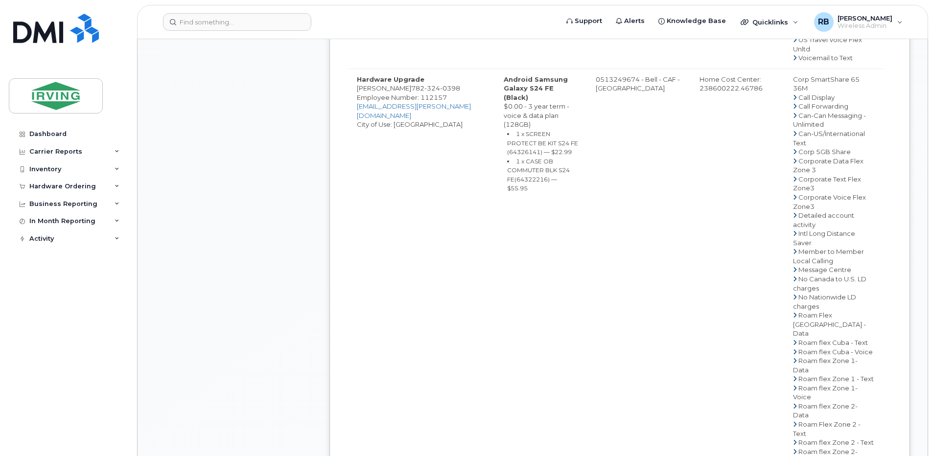
scroll to position [1566, 0]
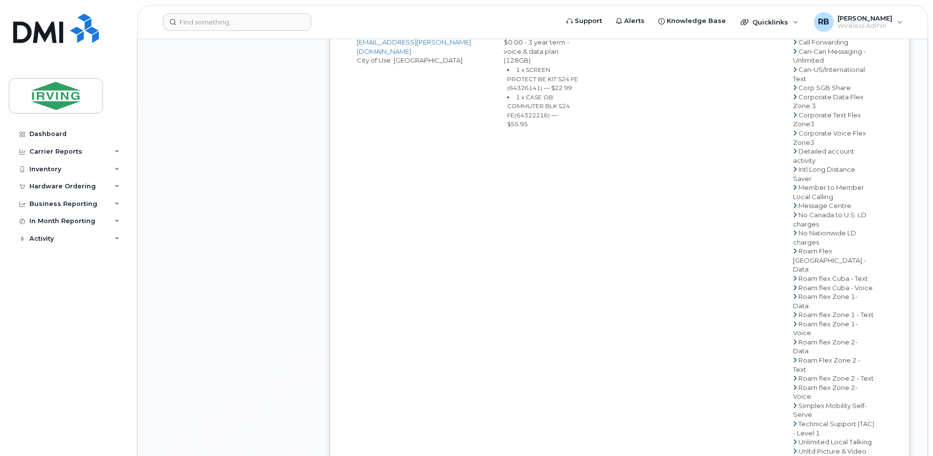
click at [526, 92] on small "1 x SCREEN PROTECT BE KIT S24 FE (64326141) — $22.99" at bounding box center [542, 78] width 71 height 25
click at [644, 135] on td "0513249674 - Bell - CAF - CAVENDISH FARMS" at bounding box center [639, 260] width 104 height 512
drag, startPoint x: 654, startPoint y: 133, endPoint x: 616, endPoint y: 132, distance: 38.2
click at [616, 132] on td "0513249674 - Bell - CAF - CAVENDISH FARMS" at bounding box center [639, 260] width 104 height 512
click at [441, 28] on span "0398" at bounding box center [450, 24] width 20 height 8
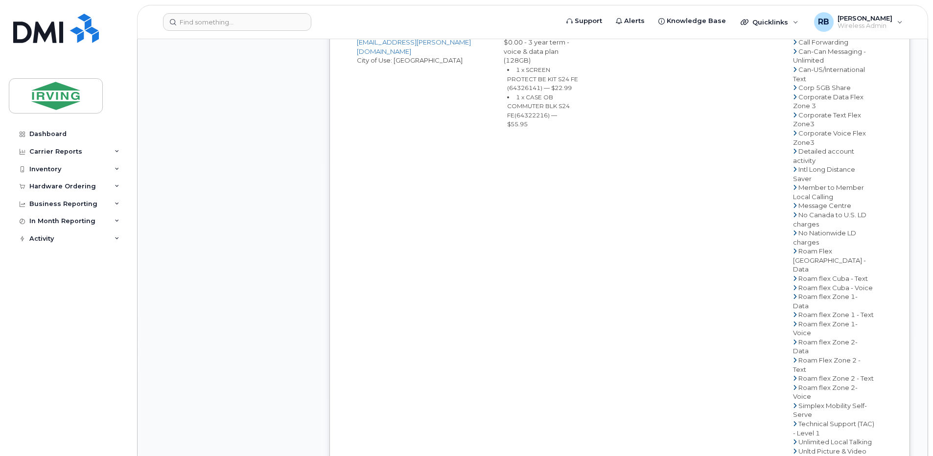
click at [441, 28] on span "0398" at bounding box center [450, 24] width 20 height 8
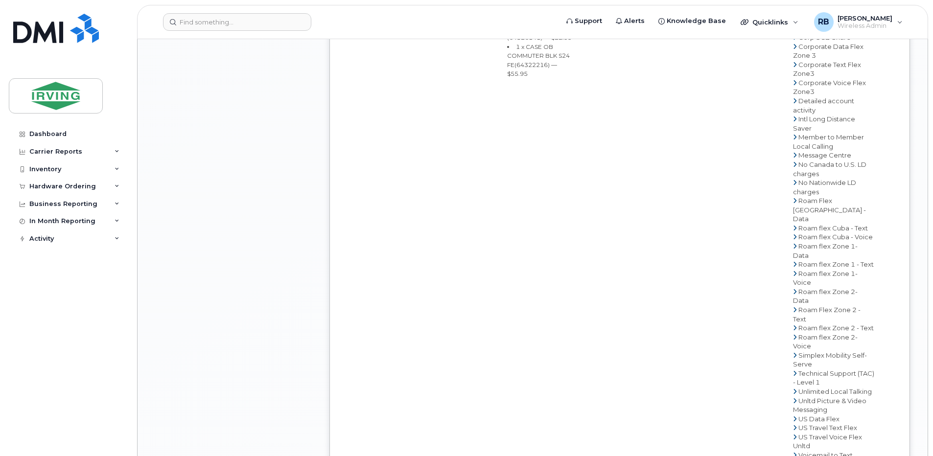
scroll to position [2153, 0]
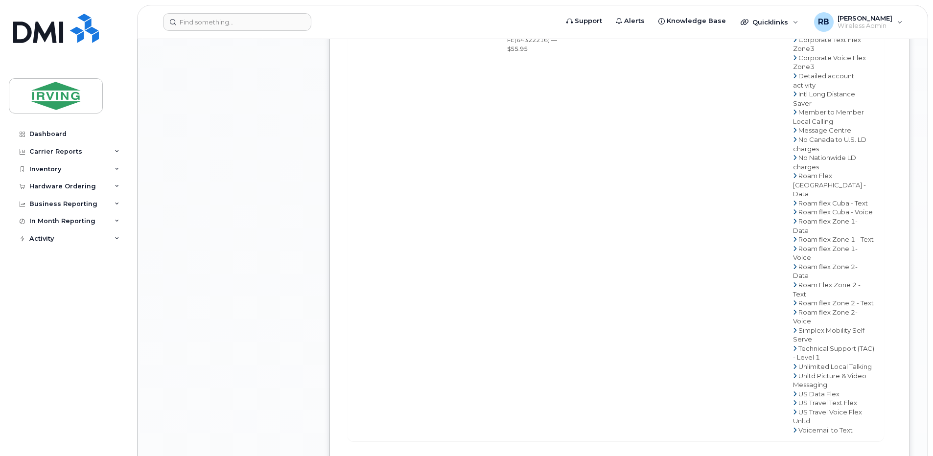
click at [630, 114] on td "0513249674 - Bell - CAF - CAVENDISH FARMS" at bounding box center [639, 185] width 104 height 512
drag, startPoint x: 656, startPoint y: 113, endPoint x: 618, endPoint y: 112, distance: 37.7
click at [618, 112] on td "0513249674 - Bell - CAF - CAVENDISH FARMS" at bounding box center [639, 185] width 104 height 512
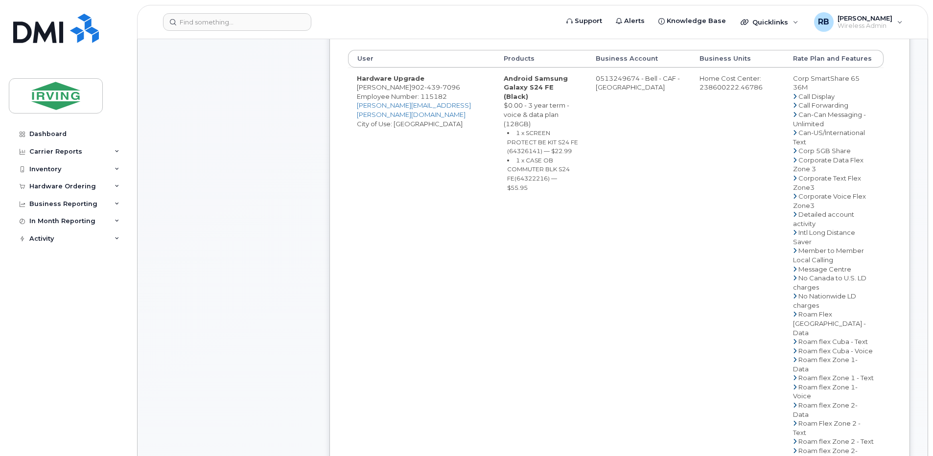
scroll to position [457, 0]
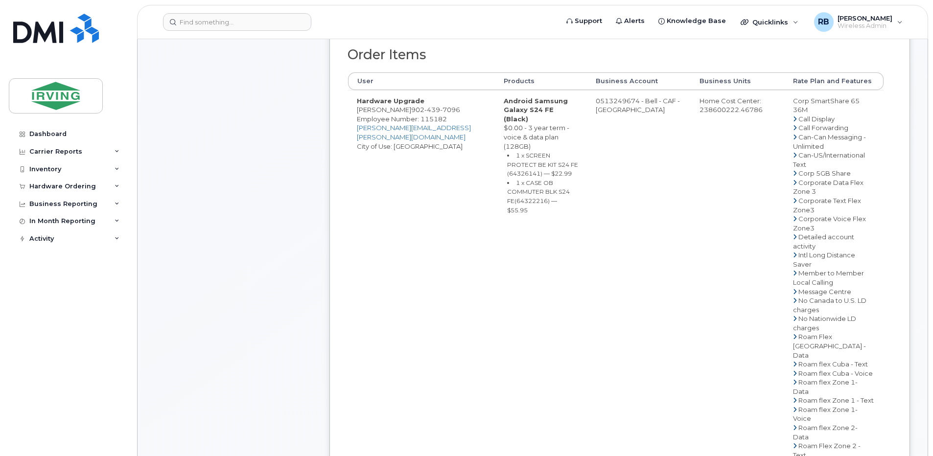
click at [427, 114] on span "439" at bounding box center [432, 110] width 16 height 8
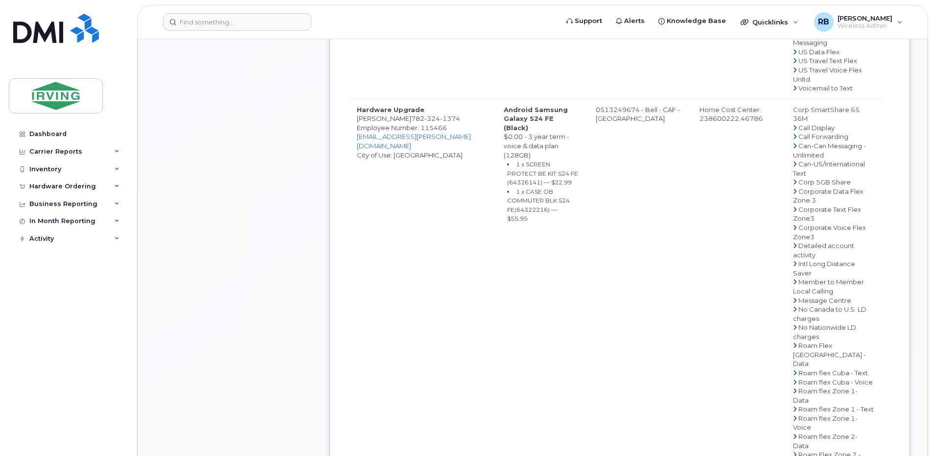
scroll to position [979, 0]
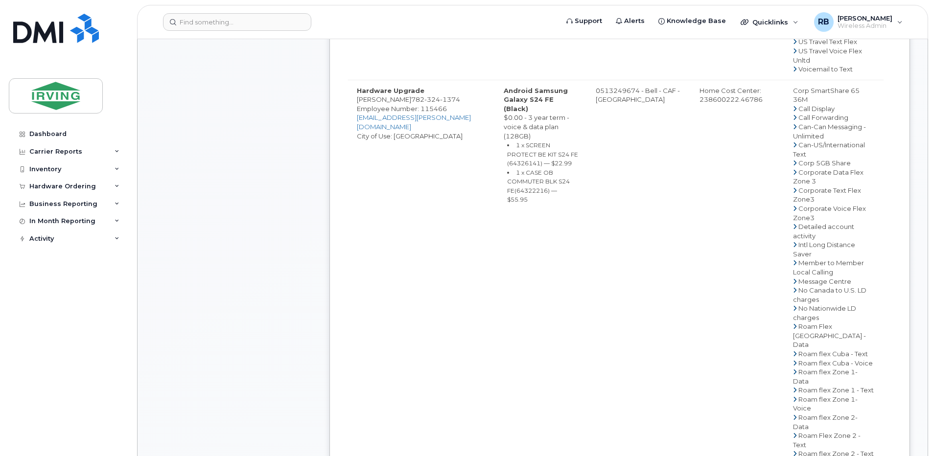
click at [440, 103] on span "324" at bounding box center [432, 99] width 16 height 8
click at [325, 244] on div "Comments Leave Comment Order Information $363.12 Created By William Feaver Crea…" at bounding box center [532, 447] width 755 height 2570
click at [220, 299] on div "Comments Leave Comment" at bounding box center [233, 447] width 157 height 2570
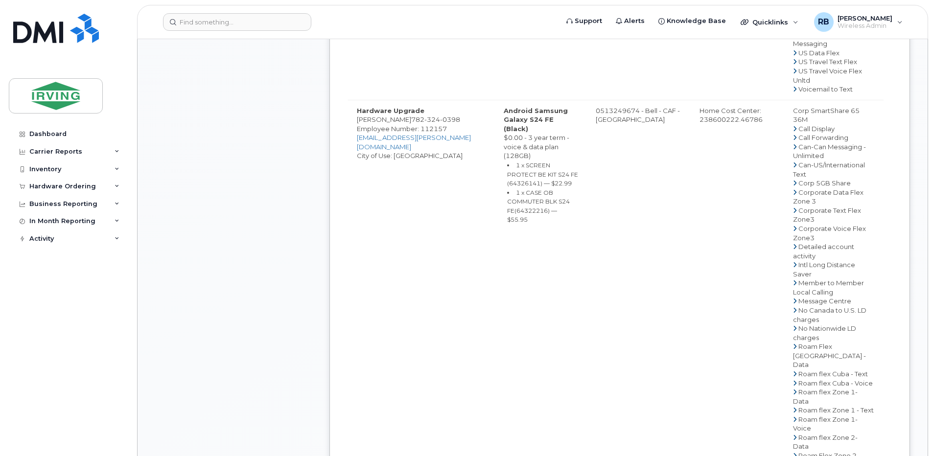
scroll to position [1566, 0]
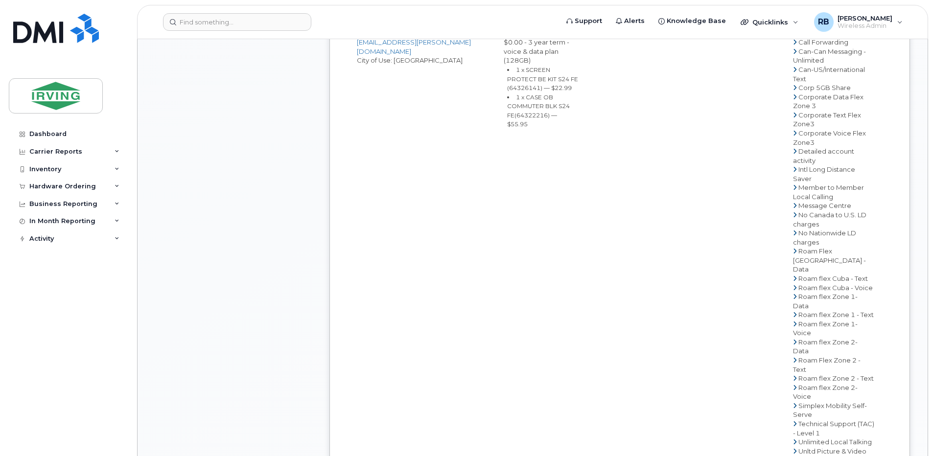
click at [443, 28] on span "0398" at bounding box center [450, 24] width 20 height 8
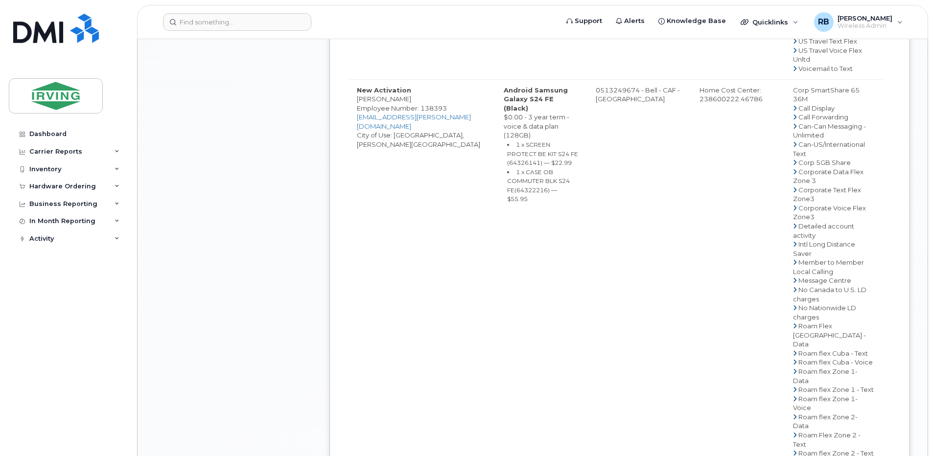
scroll to position [2023, 0]
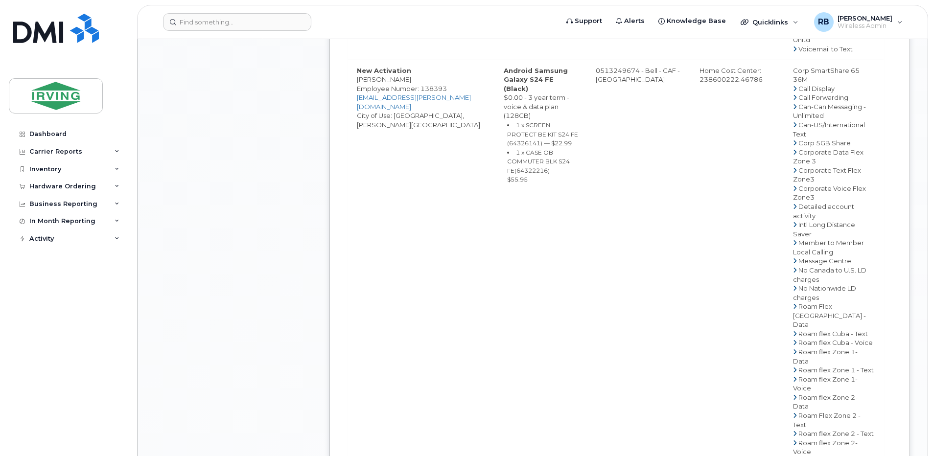
click at [641, 244] on td "0513249674 - Bell - CAF - CAVENDISH FARMS" at bounding box center [639, 316] width 104 height 512
drag, startPoint x: 656, startPoint y: 244, endPoint x: 618, endPoint y: 243, distance: 38.2
click at [618, 243] on td "0513249674 - Bell - CAF - CAVENDISH FARMS" at bounding box center [639, 316] width 104 height 512
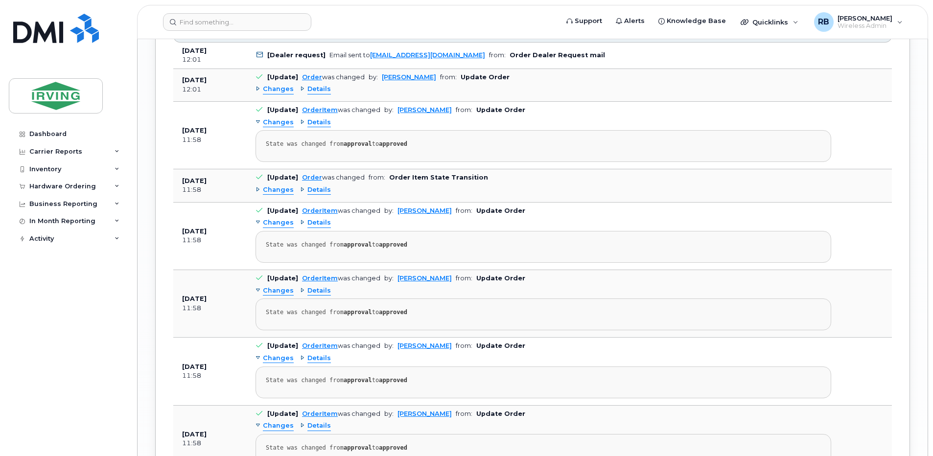
scroll to position [2806, 0]
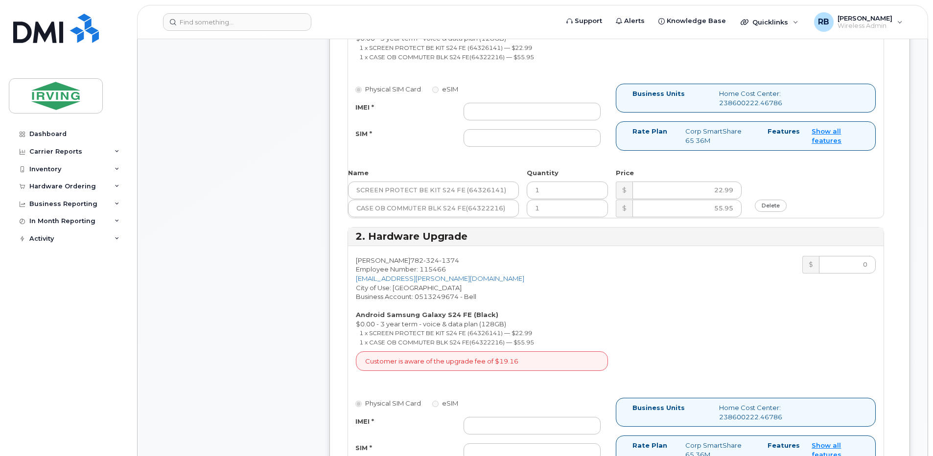
scroll to position [522, 0]
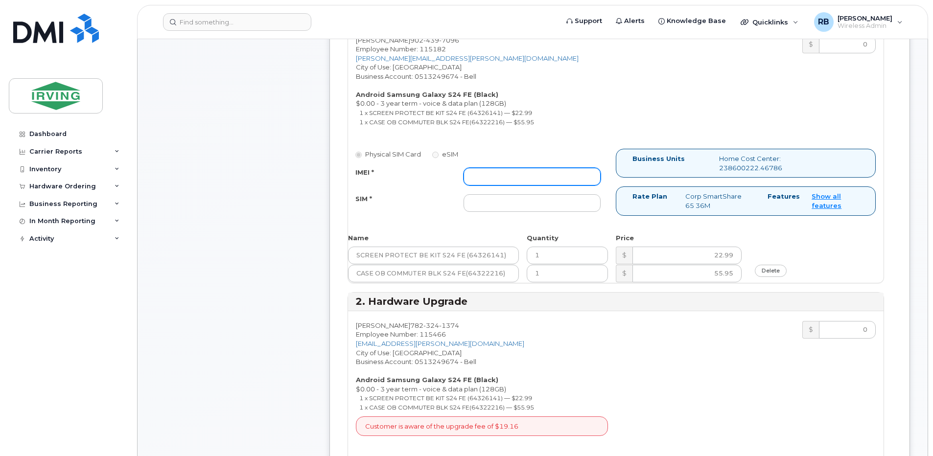
click at [536, 178] on input "IMEI *" at bounding box center [531, 177] width 137 height 18
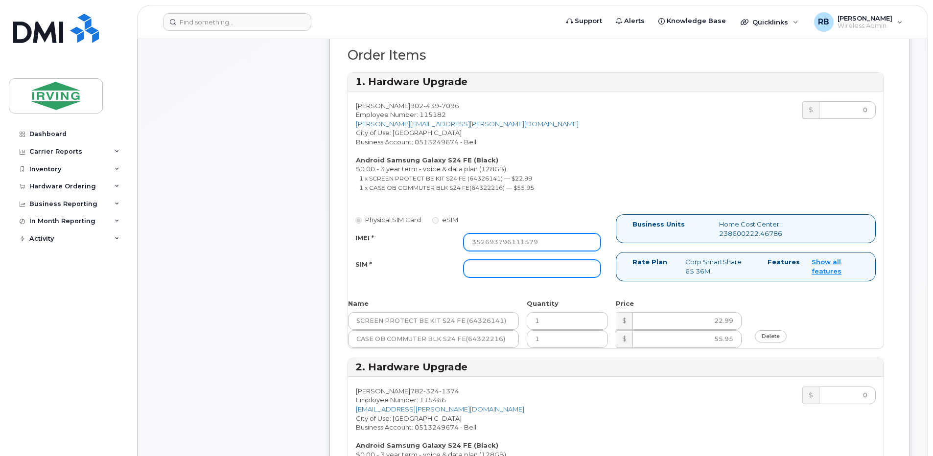
type input "352693796111579"
click at [516, 273] on input "SIM *" at bounding box center [531, 269] width 137 height 18
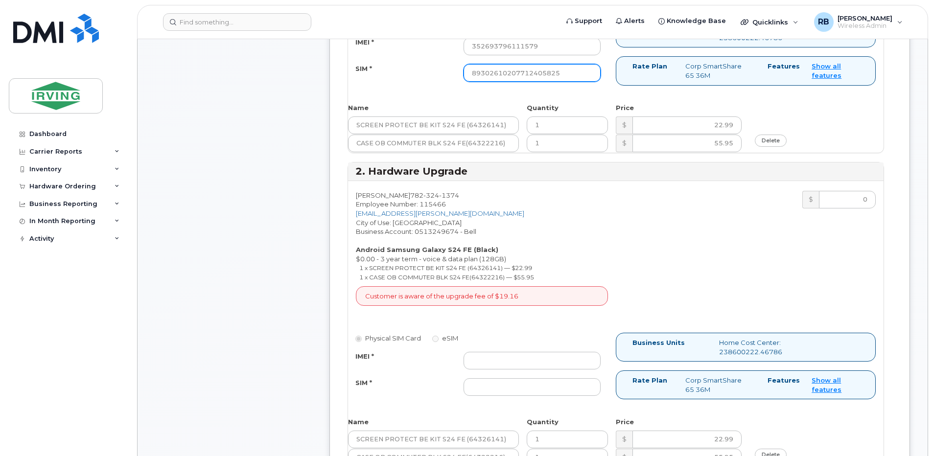
scroll to position [718, 0]
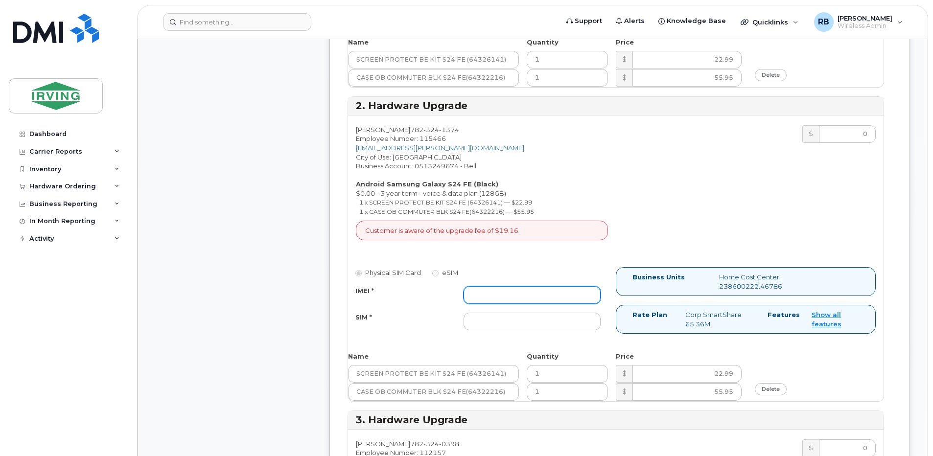
type input "89302610207712405825"
click at [480, 298] on input "IMEI *" at bounding box center [531, 295] width 137 height 18
type input "352693796091854"
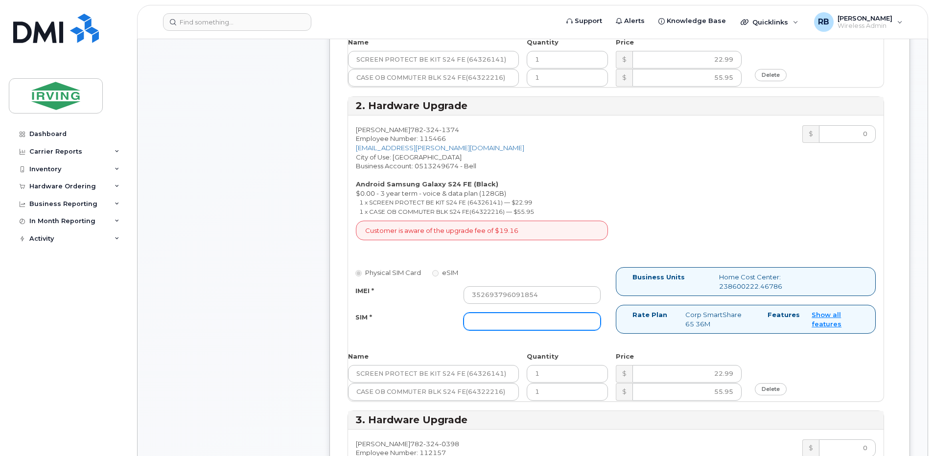
click at [494, 317] on input "SIM *" at bounding box center [531, 322] width 137 height 18
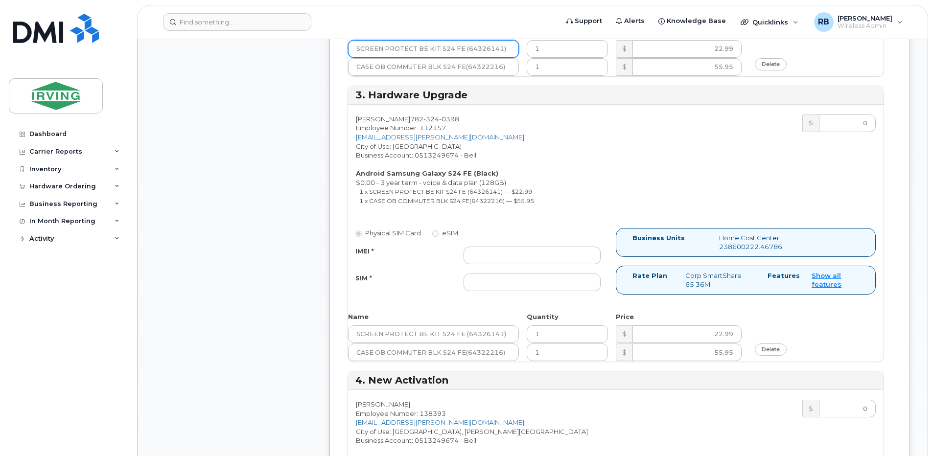
scroll to position [1044, 0]
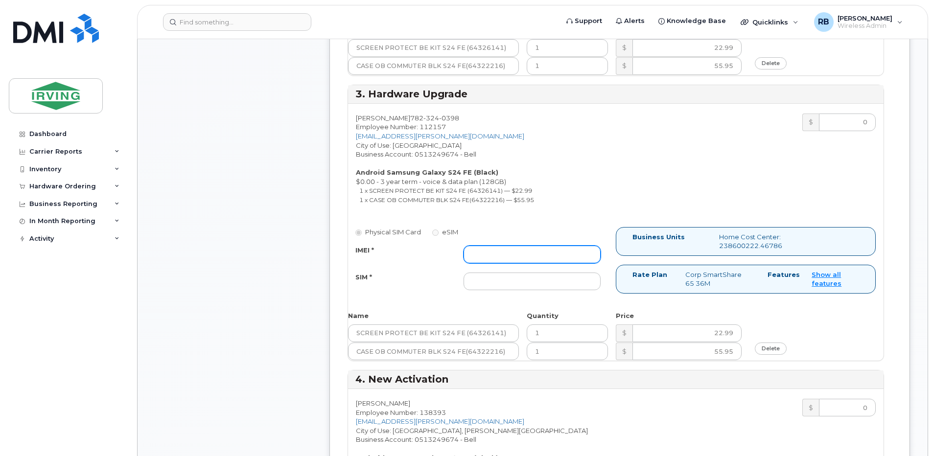
type input "89302610207712405858"
click at [499, 254] on input "IMEI *" at bounding box center [531, 255] width 137 height 18
type input "352693796097497"
click at [502, 279] on input "SIM *" at bounding box center [531, 282] width 137 height 18
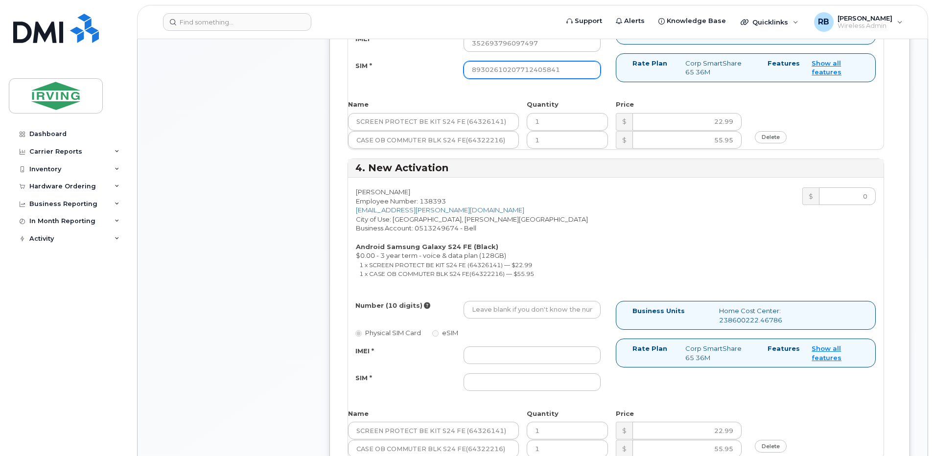
scroll to position [1305, 0]
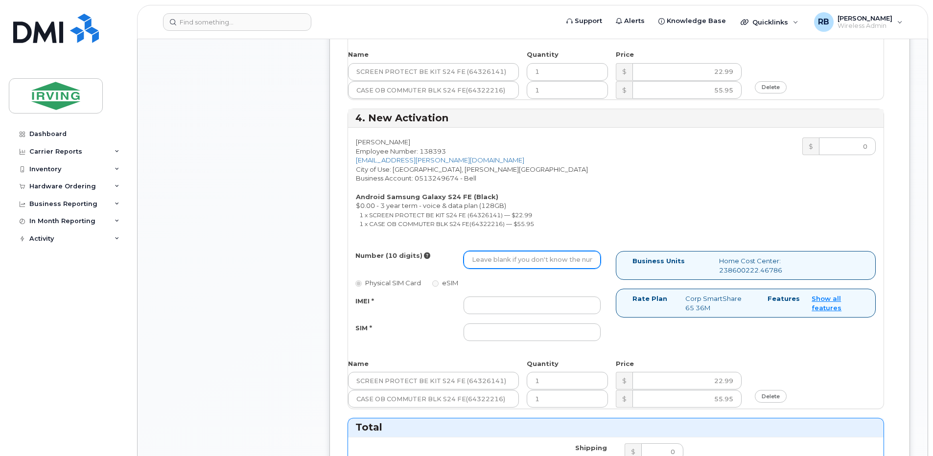
type input "89302610207712405841"
drag, startPoint x: 515, startPoint y: 263, endPoint x: 522, endPoint y: 273, distance: 11.9
click at [522, 273] on div "Number (10 digits) Physical SIM Card eSIM IMEI * SIM *" at bounding box center [482, 300] width 268 height 99
click at [530, 262] on input "Number (10 digits)" at bounding box center [531, 260] width 137 height 18
type input "7823240921"
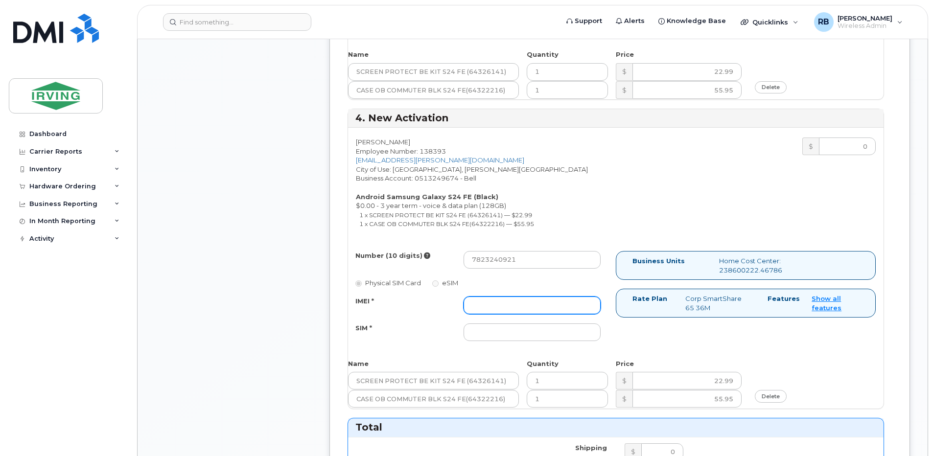
click at [508, 304] on input "IMEI *" at bounding box center [531, 306] width 137 height 18
type input "352693796097596"
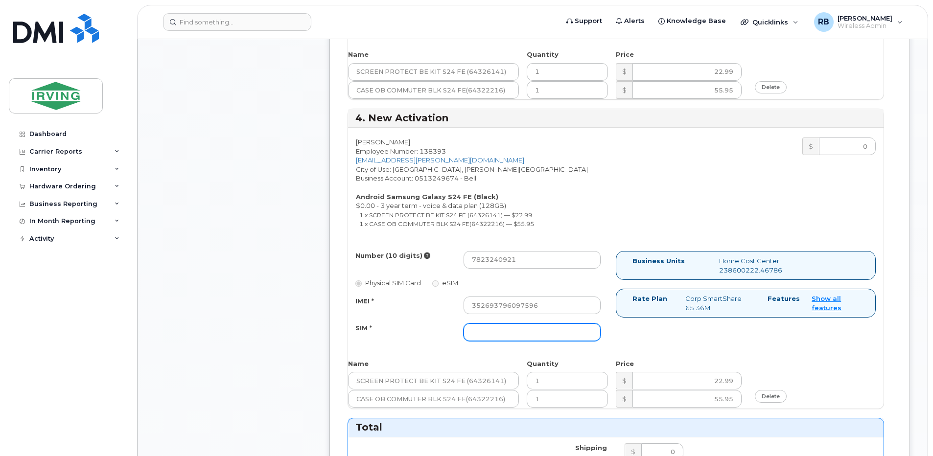
click at [508, 326] on input "SIM *" at bounding box center [531, 332] width 137 height 18
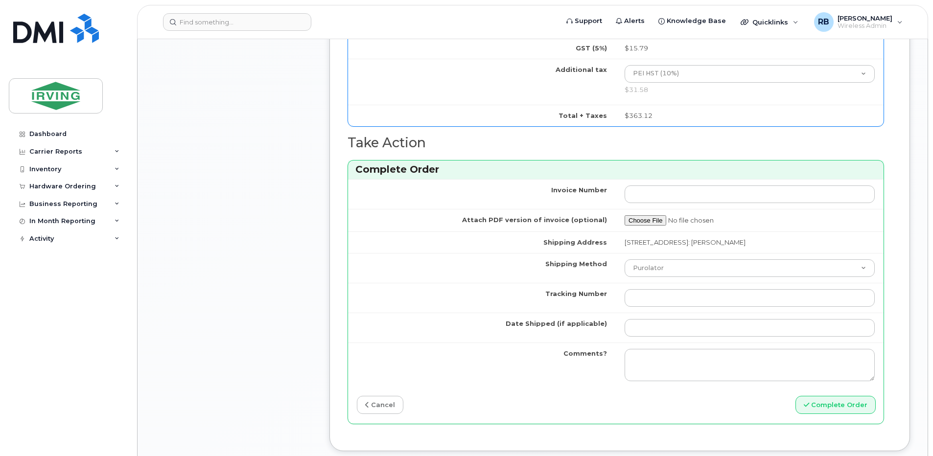
scroll to position [1762, 0]
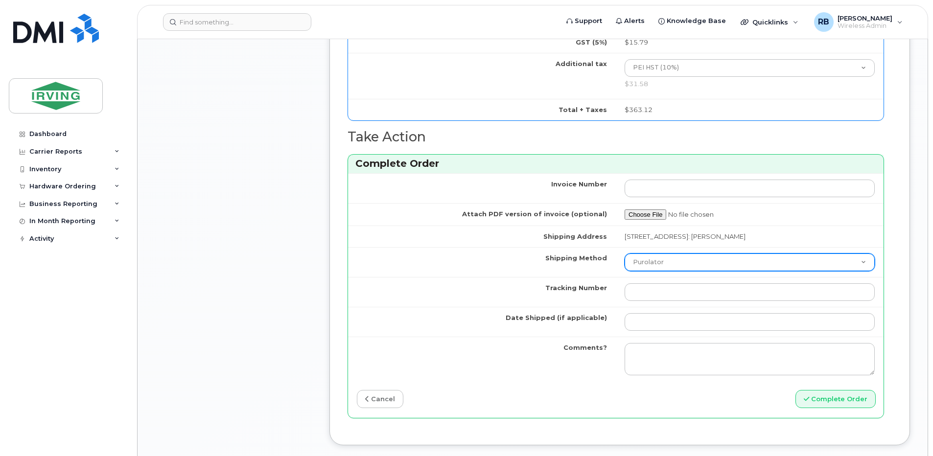
type input "89302610207712405833"
click at [683, 262] on select "Purolator UPS FedEx Canada Post Courier Other Drop Off Pick Up" at bounding box center [749, 263] width 250 height 18
select select "Courier"
click at [624, 254] on select "Purolator UPS FedEx Canada Post Courier Other Drop Off Pick Up" at bounding box center [749, 263] width 250 height 18
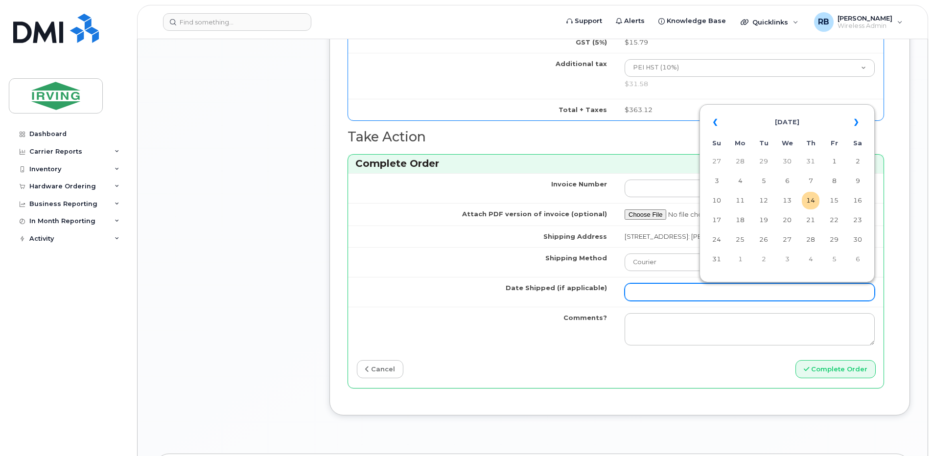
click at [646, 284] on input "Date Shipped (if applicable)" at bounding box center [749, 292] width 250 height 18
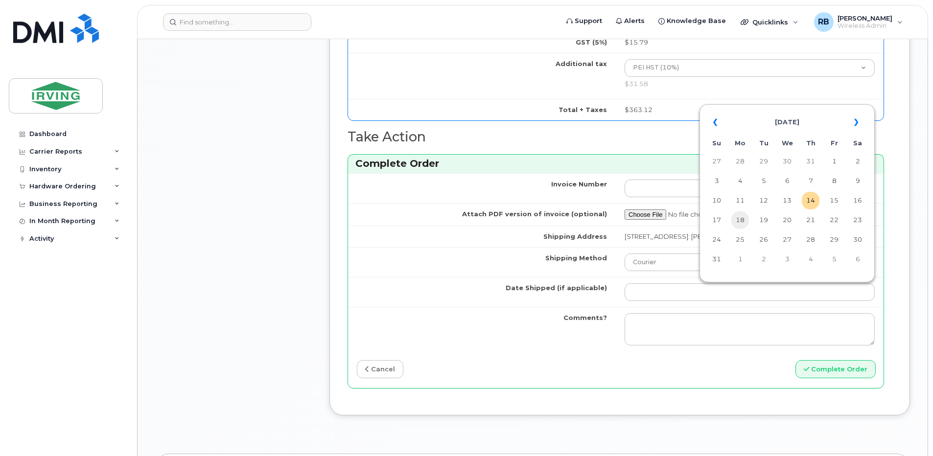
click at [743, 223] on td "18" at bounding box center [740, 220] width 18 height 18
type input "2025-08-18"
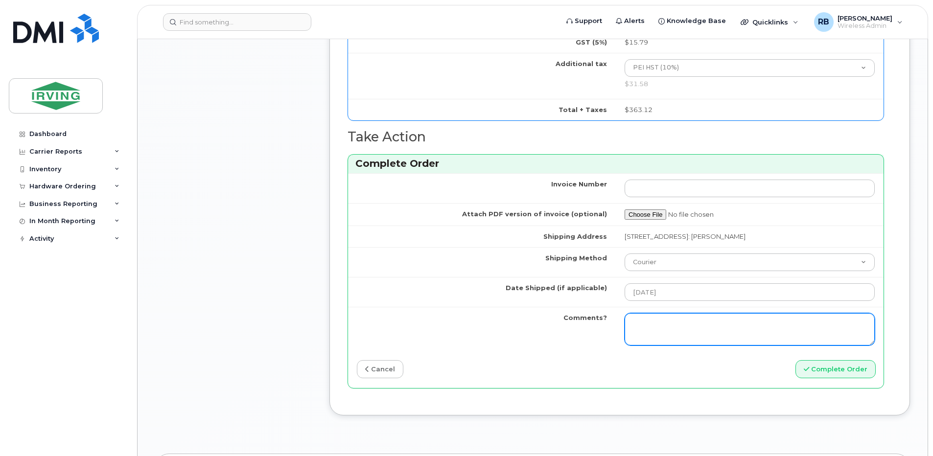
click at [689, 320] on textarea "Comments?" at bounding box center [749, 329] width 250 height 32
type textarea "Please be advised the order has been completed. SO#26196502 Allow 1-3 business …"
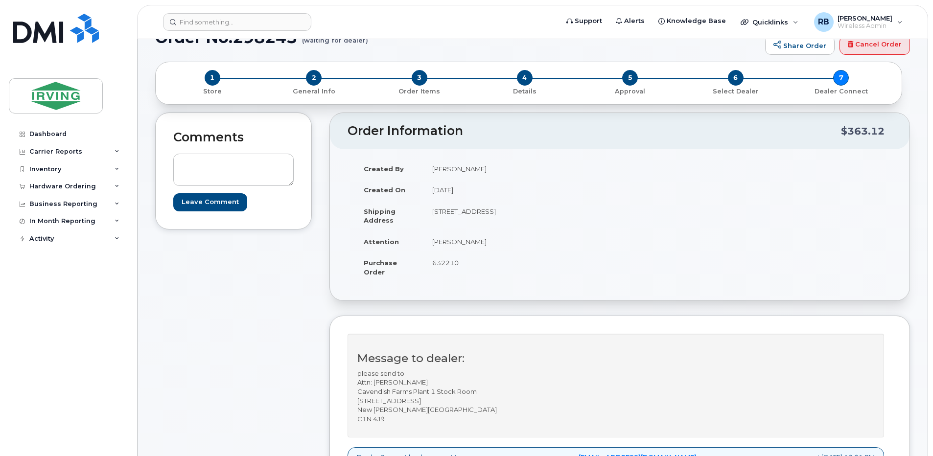
scroll to position [0, 0]
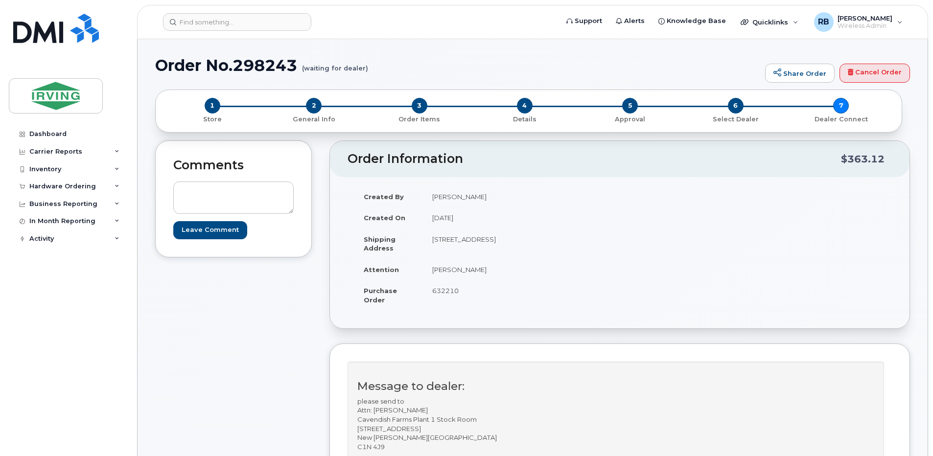
click at [600, 243] on td "25532 Main Highway #2 Summerside PE C1N 4J9" at bounding box center [517, 244] width 189 height 30
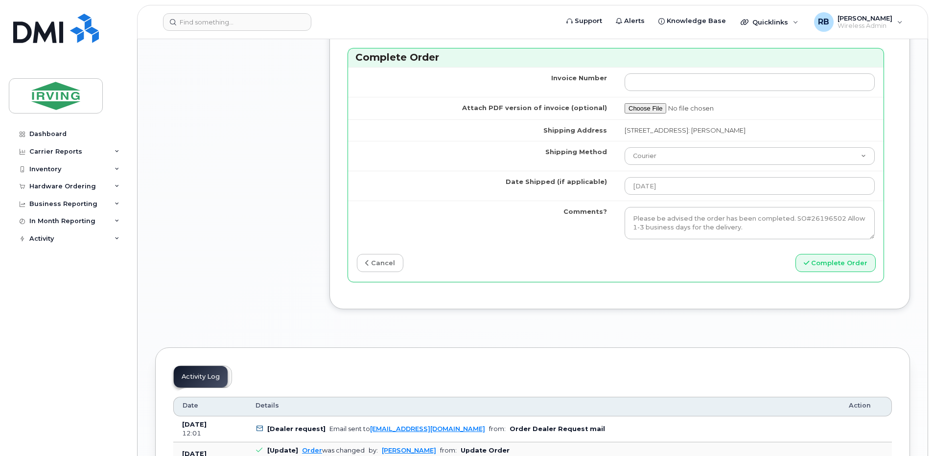
scroll to position [1958, 0]
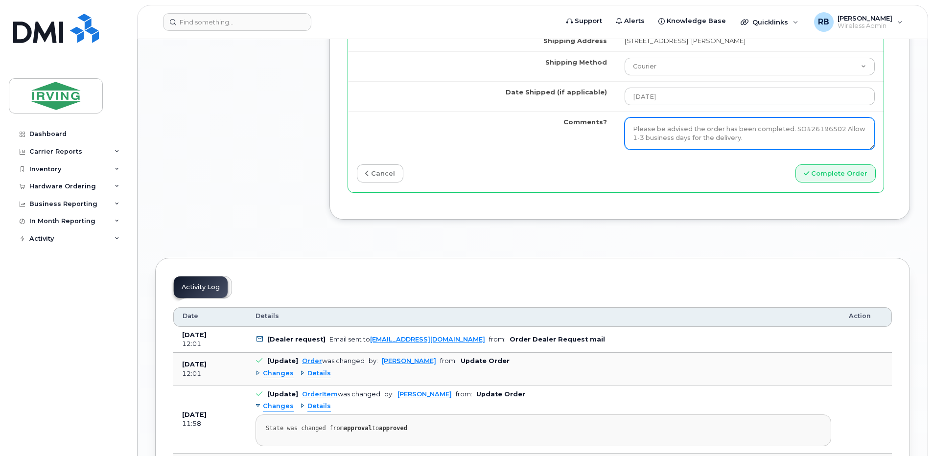
click at [701, 128] on textarea "Please be advised the order has been completed. SO#26196502 Allow 1-3 business …" at bounding box center [749, 133] width 250 height 32
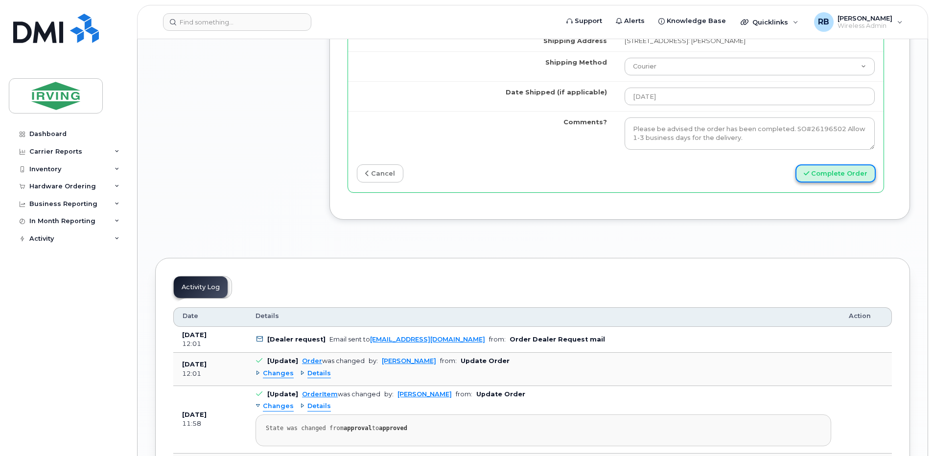
click at [823, 173] on button "Complete Order" at bounding box center [835, 173] width 80 height 18
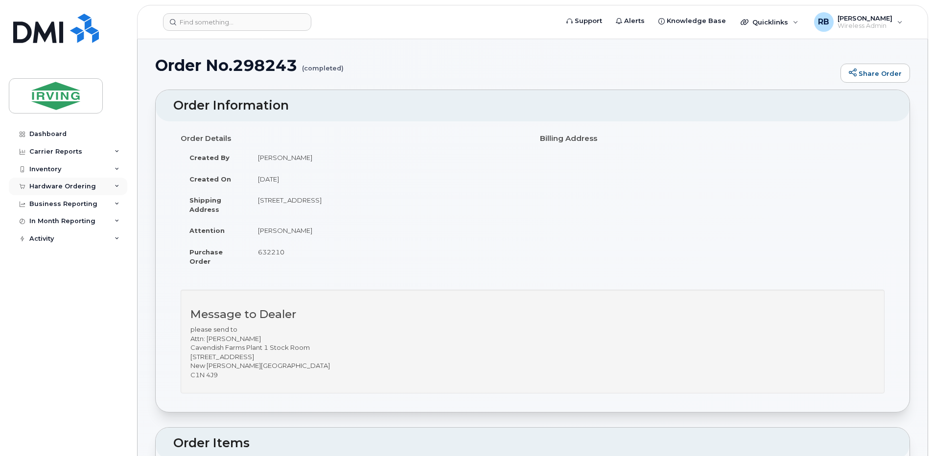
click at [51, 184] on div "Hardware Ordering" at bounding box center [62, 187] width 67 height 8
click at [48, 225] on div "Orders" at bounding box center [46, 223] width 24 height 9
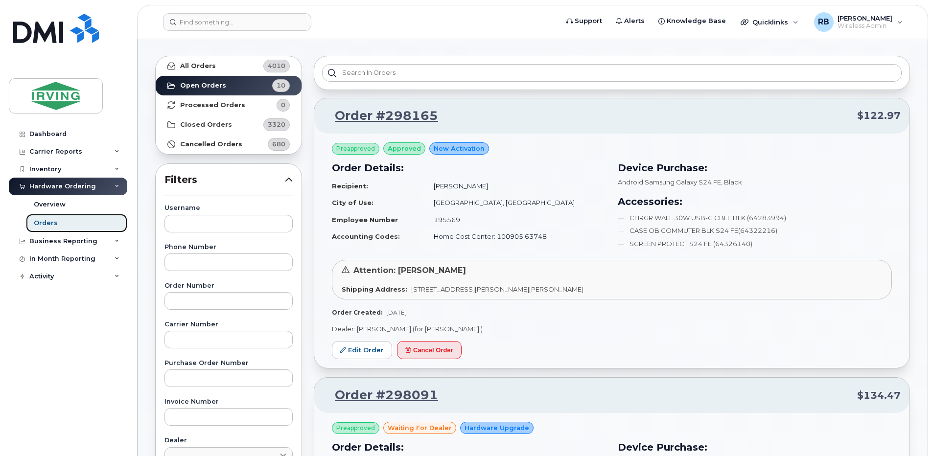
scroll to position [65, 0]
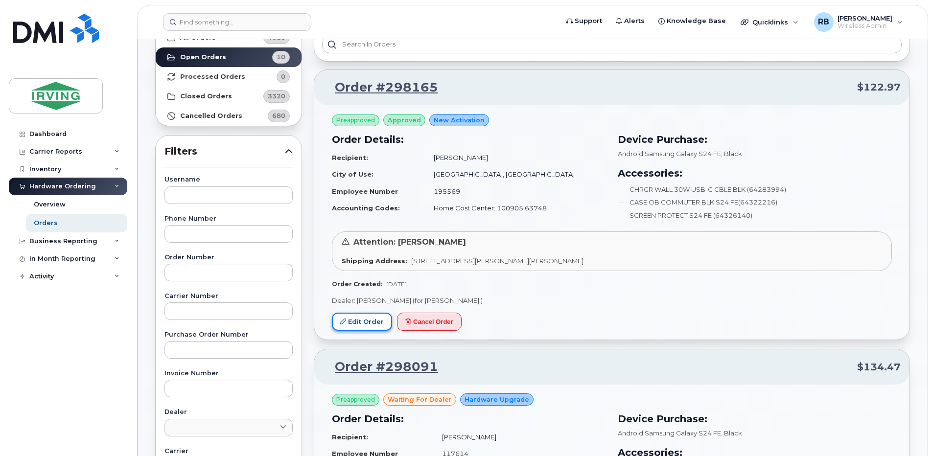
click at [377, 315] on link "Edit Order" at bounding box center [362, 322] width 60 height 18
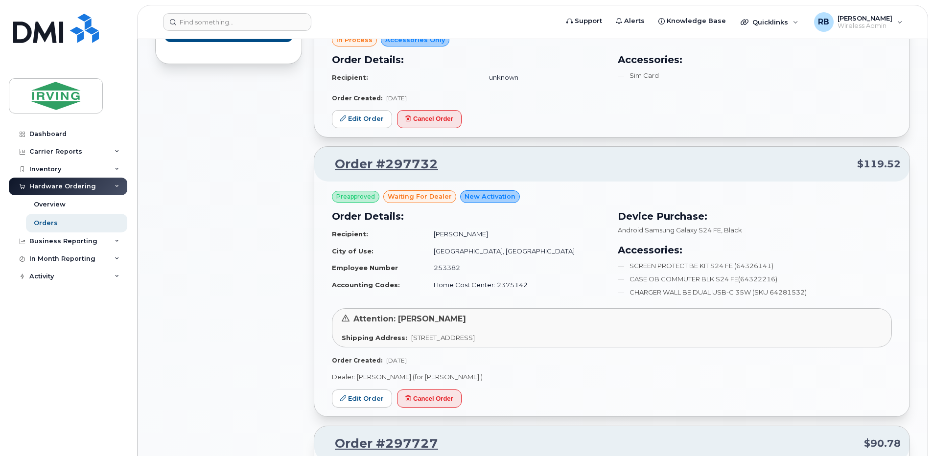
scroll to position [587, 0]
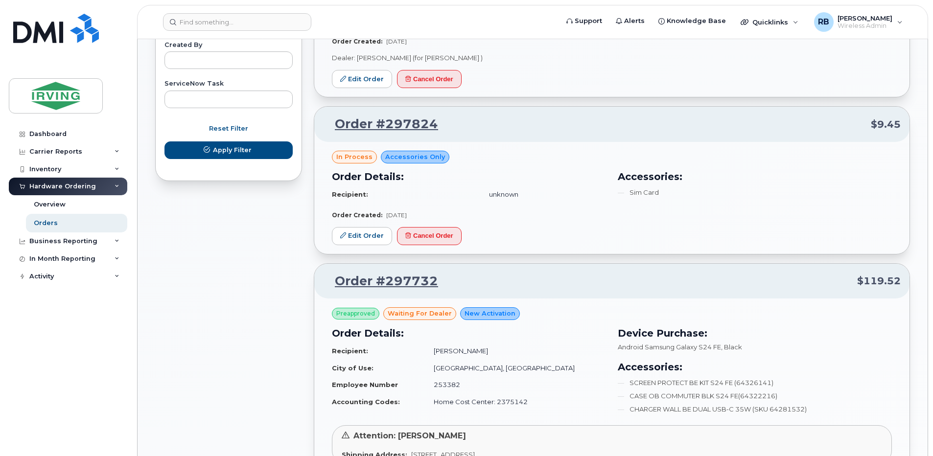
drag, startPoint x: 226, startPoint y: 270, endPoint x: 302, endPoint y: 175, distance: 121.8
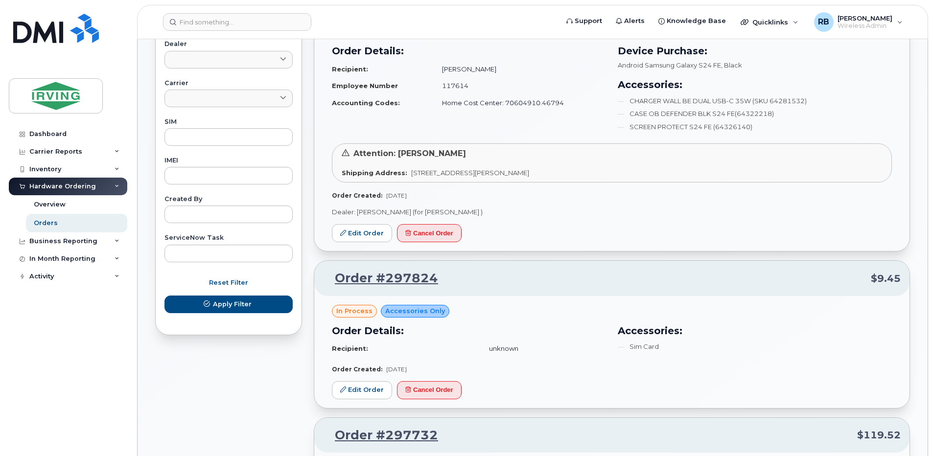
scroll to position [392, 0]
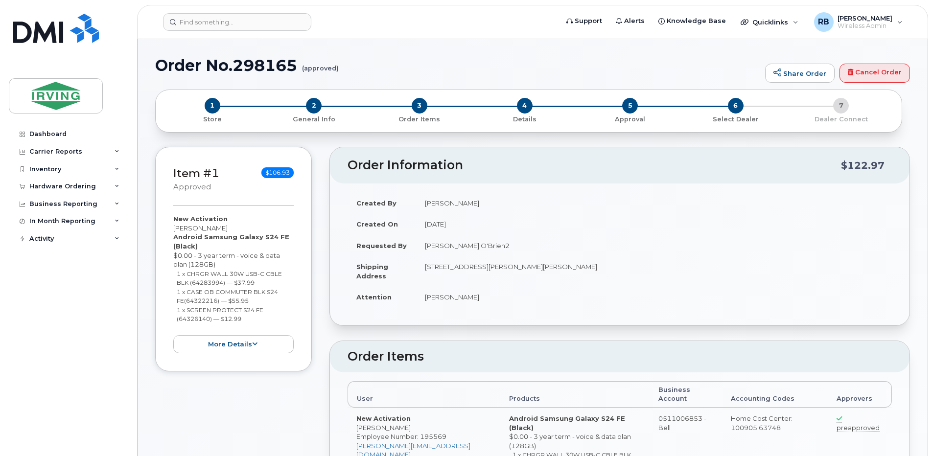
radio input "true"
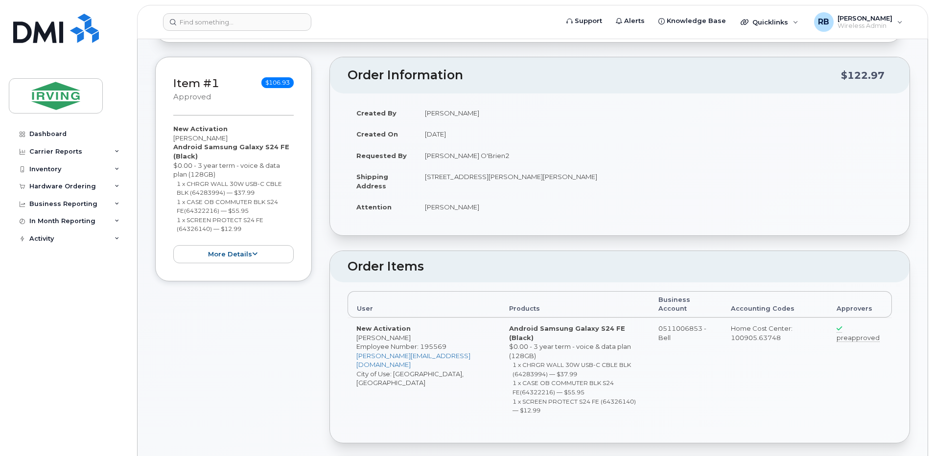
scroll to position [65, 0]
